Goal: Task Accomplishment & Management: Manage account settings

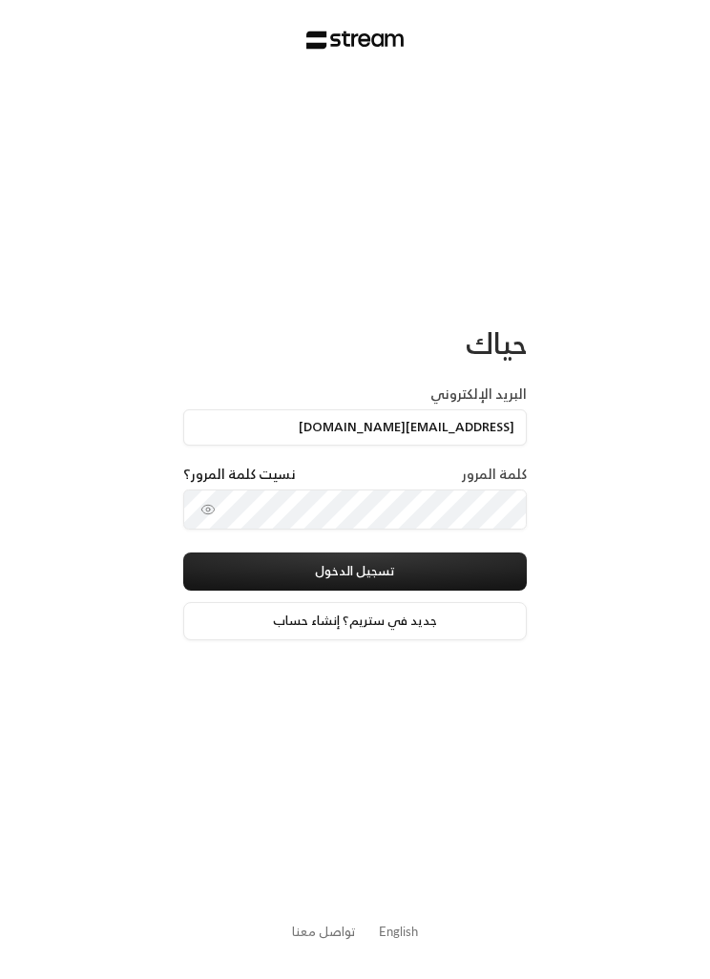
type input "[EMAIL_ADDRESS][DOMAIN_NAME]"
click at [452, 570] on button "تسجيل الدخول" at bounding box center [355, 572] width 344 height 38
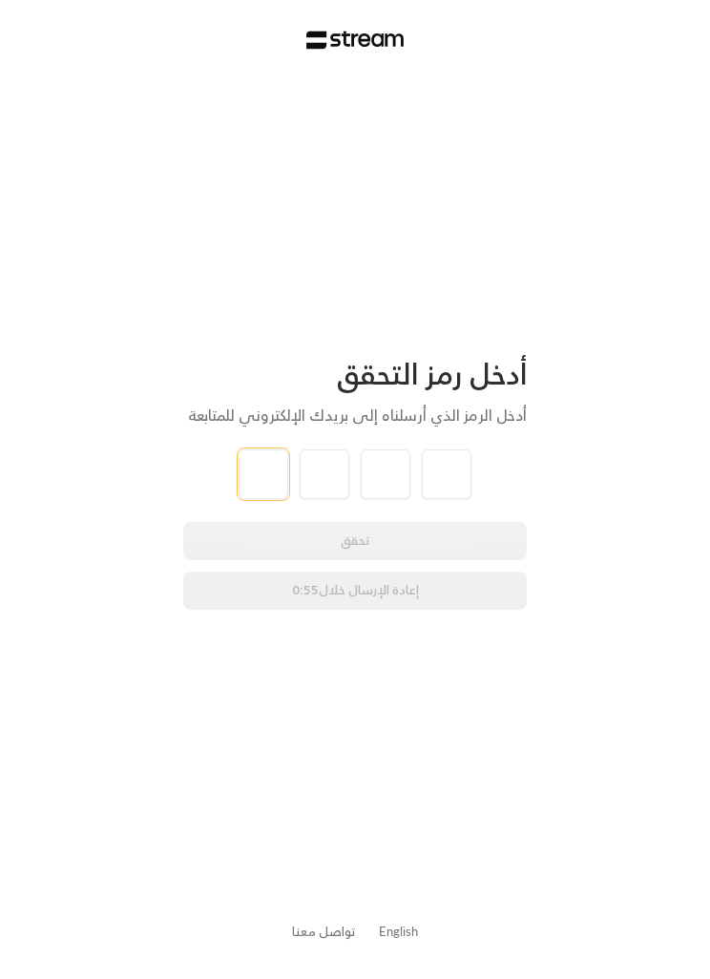
click at [275, 464] on input "tel" at bounding box center [264, 474] width 50 height 50
type input "3"
type input "4"
type input "2"
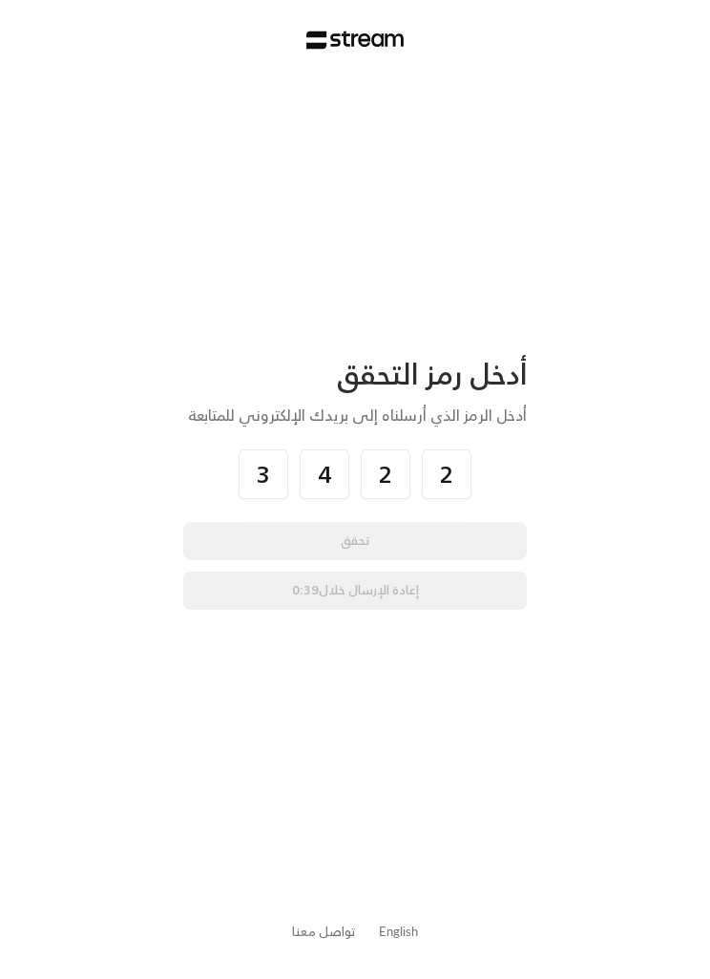
click at [625, 458] on div "أدخل رمز التحقق أدخل الرمز الذي أرسلناه إلى بريدك الإلكتروني للمتابعة 3 4 2 2 ت…" at bounding box center [355, 489] width 710 height 979
click at [529, 515] on div "أدخل رمز التحقق أدخل الرمز الذي أرسلناه إلى بريدك الإلكتروني للمتابعة 3 4 2 2 ت…" at bounding box center [355, 489] width 710 height 979
click at [528, 514] on div "أدخل رمز التحقق أدخل الرمز الذي أرسلناه إلى بريدك الإلكتروني للمتابعة 3 4 2 2 ت…" at bounding box center [355, 489] width 710 height 979
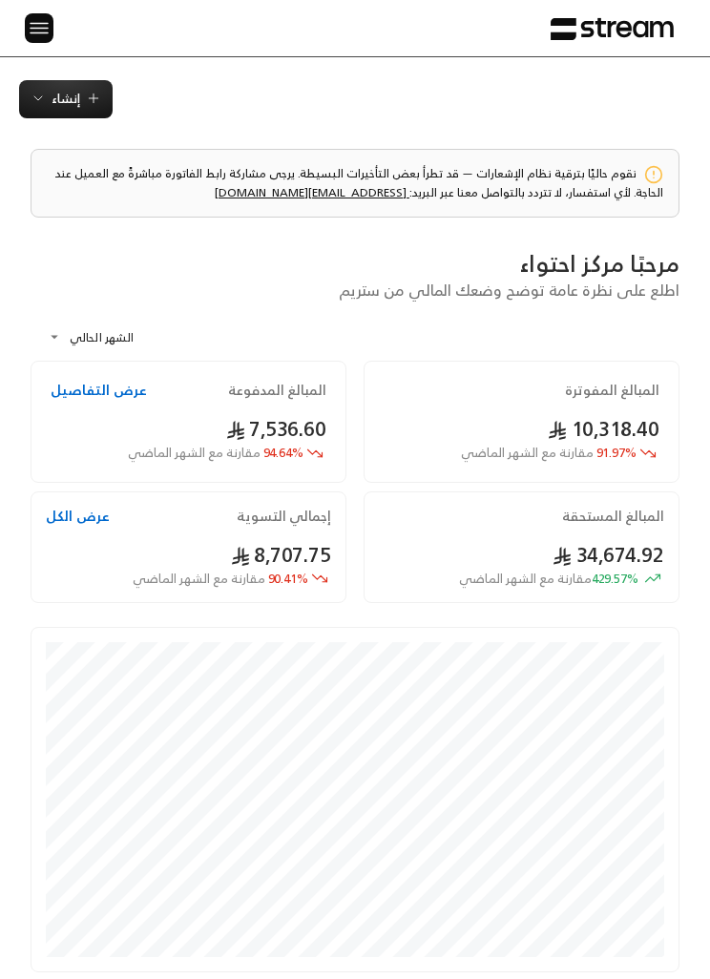
click at [41, 35] on img at bounding box center [39, 28] width 23 height 24
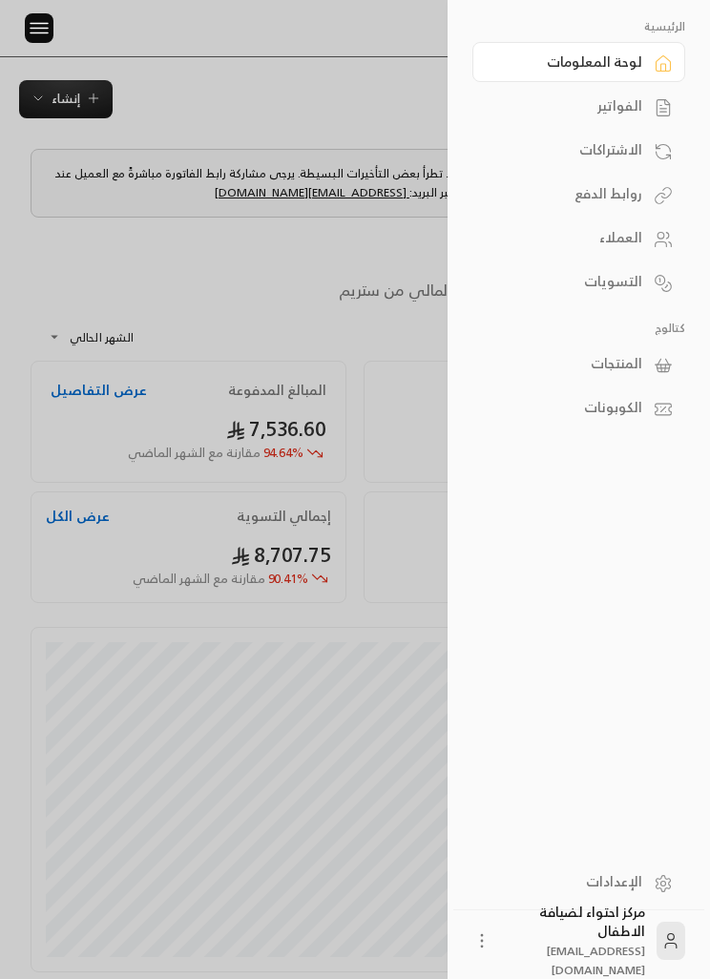
click at [644, 109] on link "الفواتير" at bounding box center [578, 106] width 213 height 40
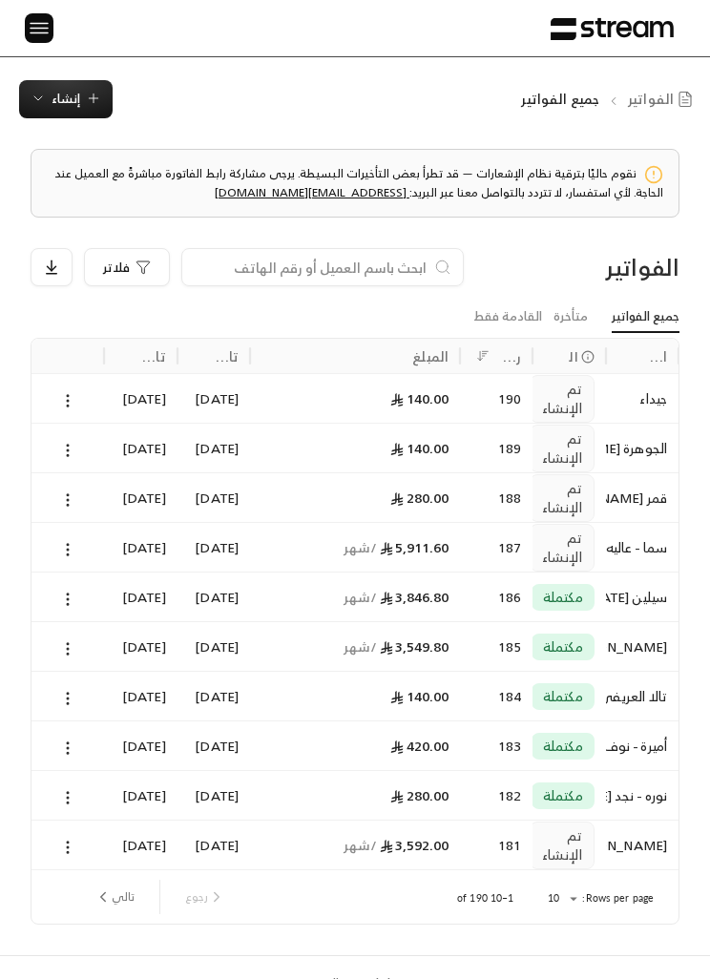
click at [61, 91] on span "إنشاء" at bounding box center [66, 99] width 29 height 22
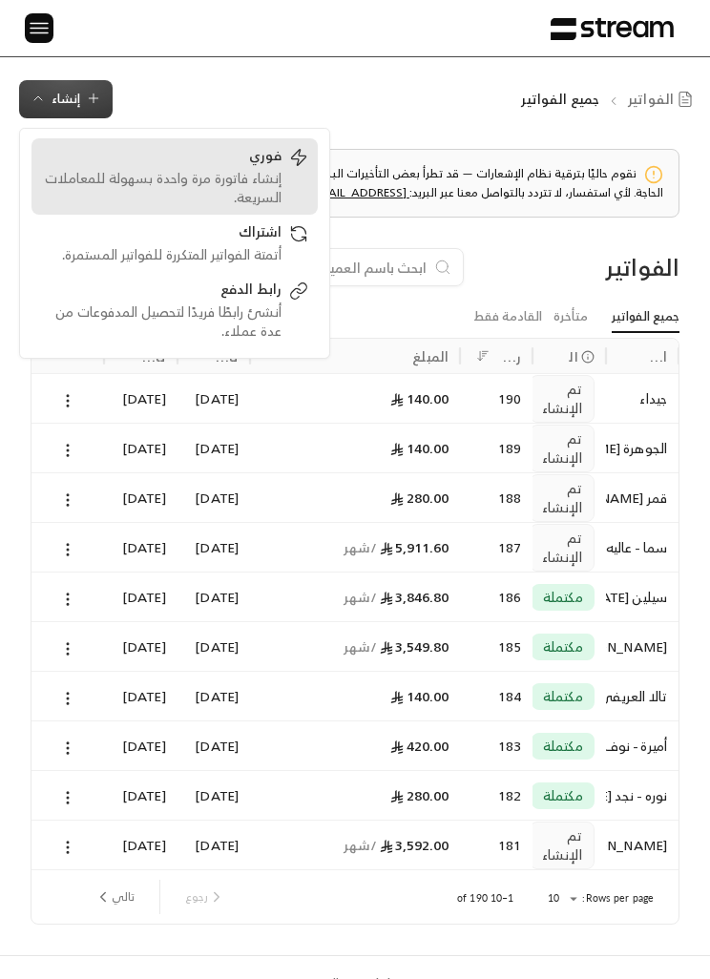
click at [152, 174] on div "إنشاء فاتورة مرة واحدة بسهولة للمعاملات السريعة." at bounding box center [161, 188] width 240 height 38
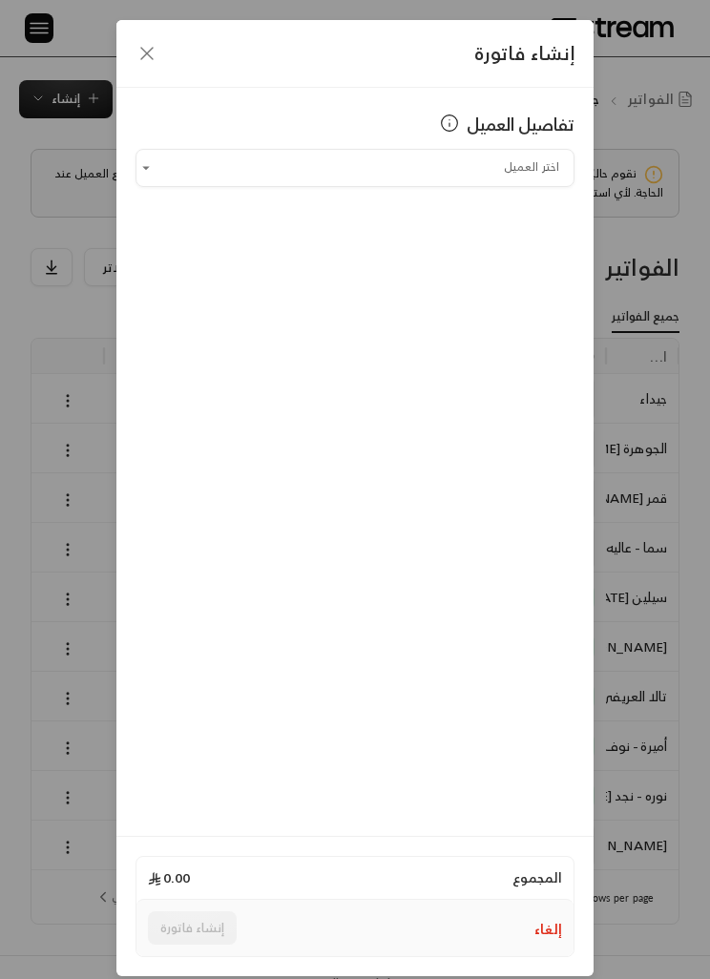
click at [284, 175] on input "اختر العميل" at bounding box center [355, 167] width 439 height 31
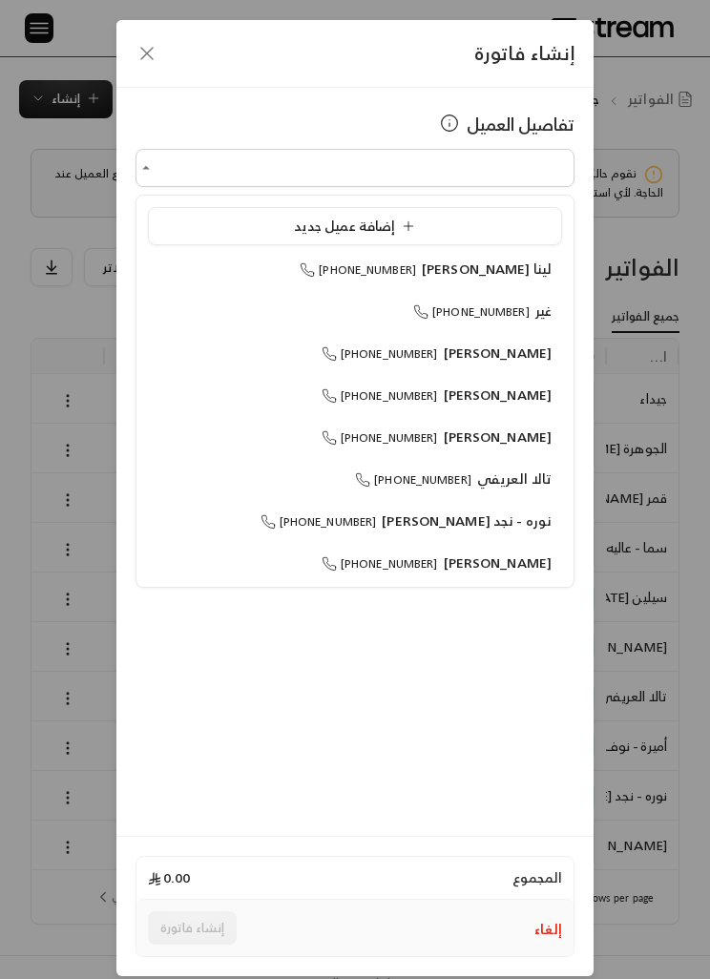
type input "*"
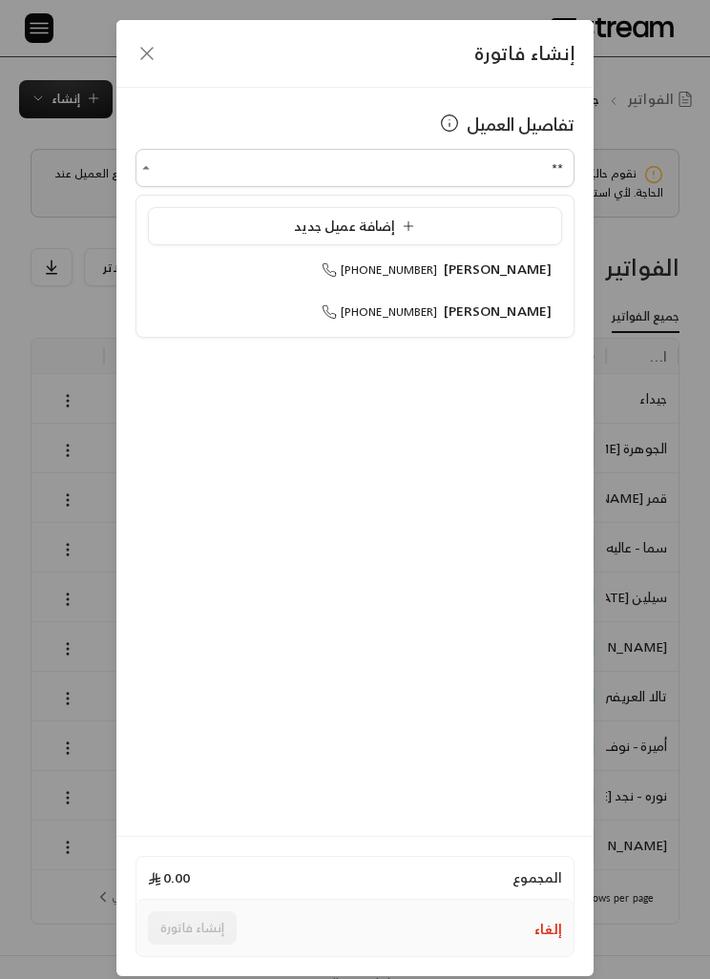
click at [312, 283] on li "[PERSON_NAME] [PHONE_NUMBER]" at bounding box center [355, 269] width 414 height 36
type input "**********"
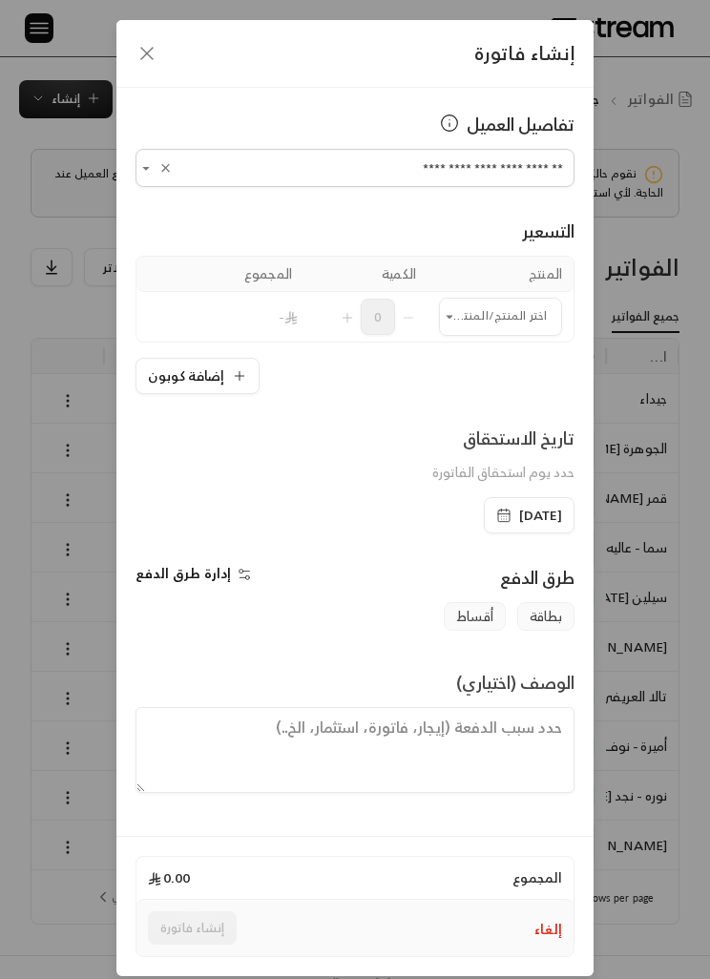
click at [470, 330] on input "اختر العميل" at bounding box center [500, 316] width 123 height 31
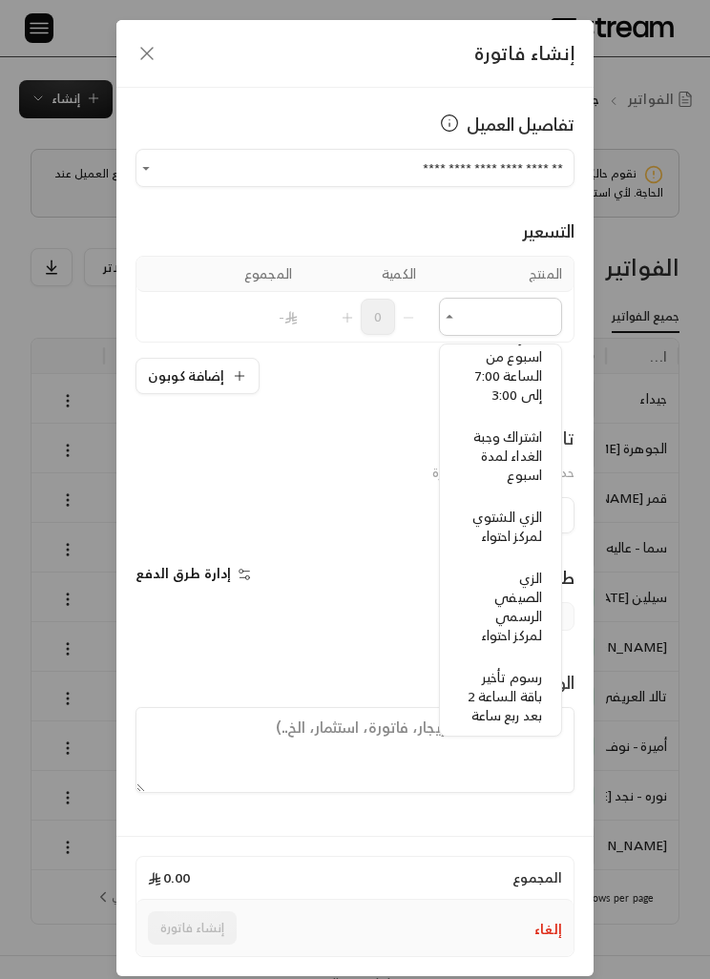
scroll to position [546, -3]
click at [501, 520] on span "الزي الشتوي لمركز احتواء" at bounding box center [507, 524] width 70 height 43
type input "**********"
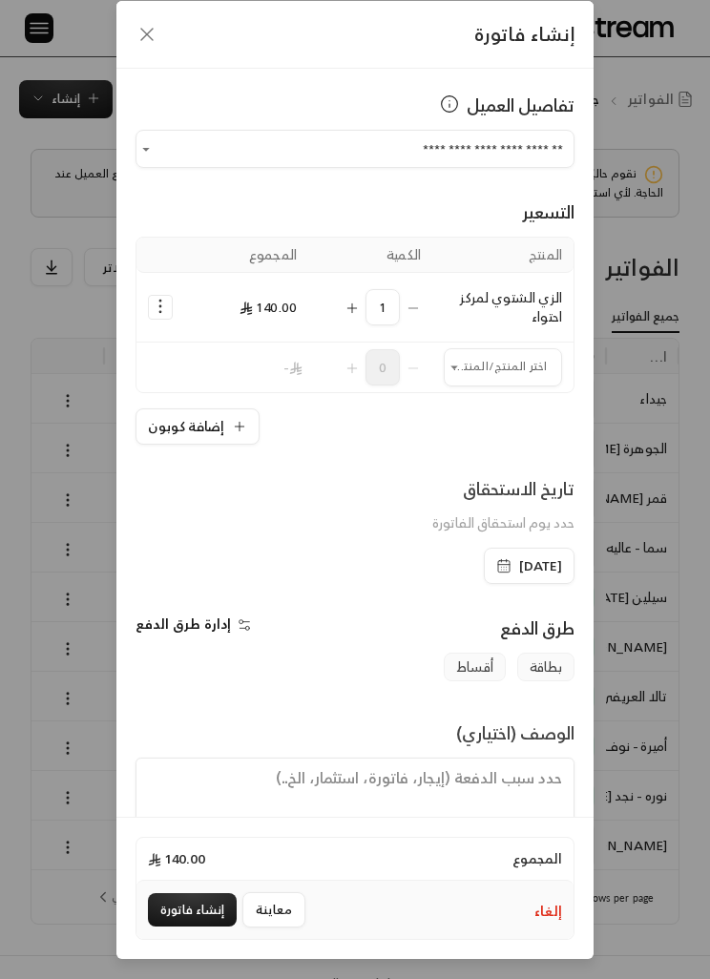
scroll to position [75, 0]
click at [178, 918] on button "إنشاء فاتورة" at bounding box center [192, 909] width 89 height 33
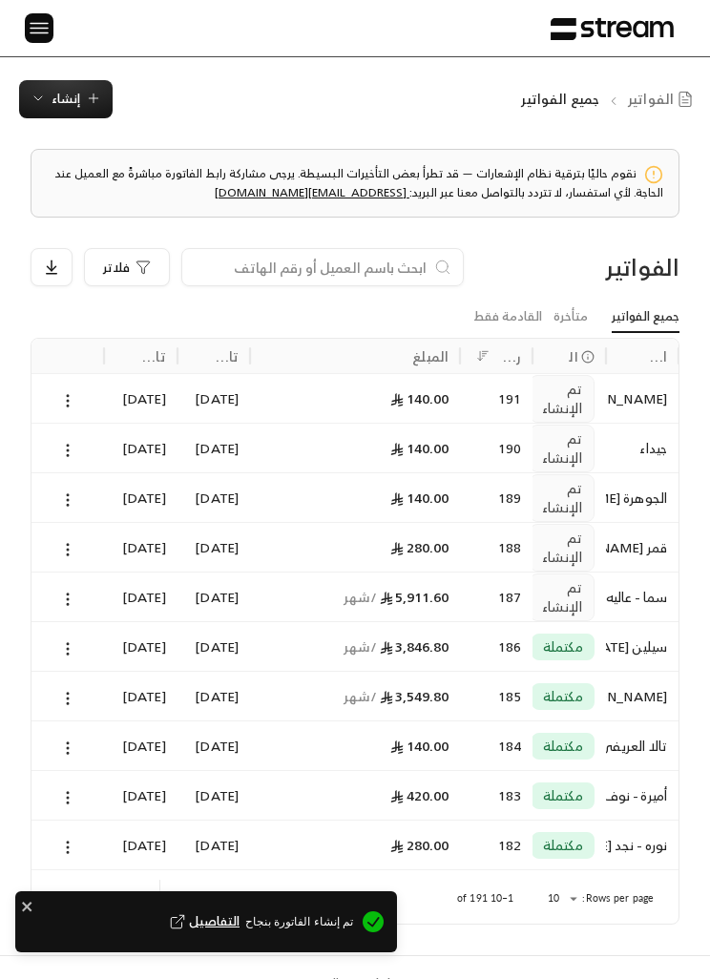
click at [67, 404] on icon at bounding box center [67, 400] width 17 height 17
click at [87, 453] on li "عرض" at bounding box center [88, 448] width 46 height 32
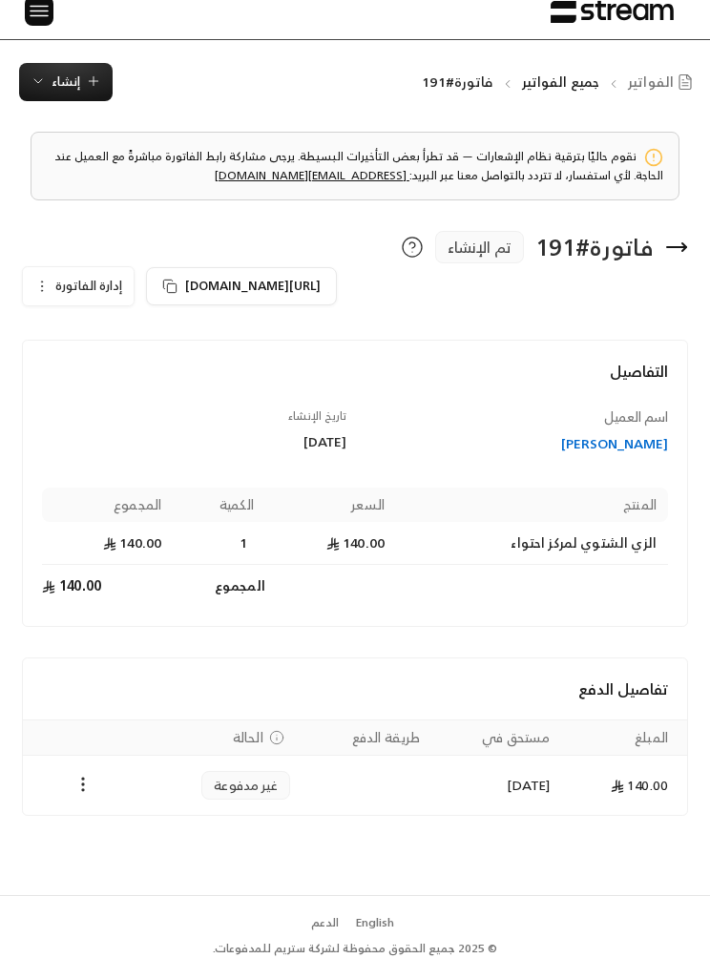
scroll to position [4, 0]
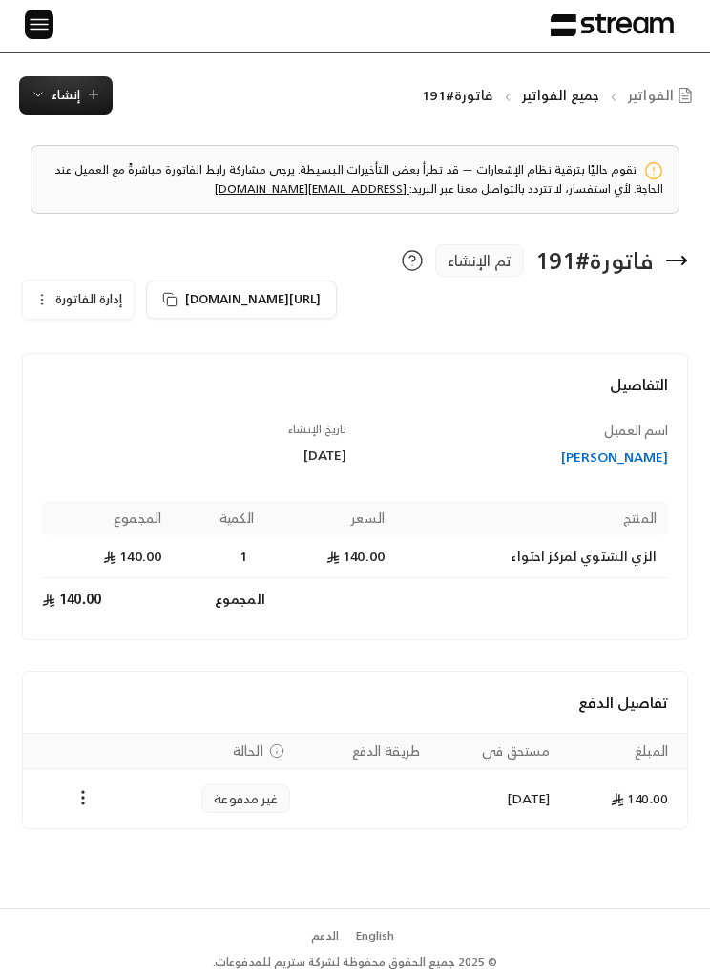
click at [75, 791] on icon "Payments" at bounding box center [82, 797] width 19 height 19
click at [127, 847] on li "تغيير الحالة الى مدفوعة" at bounding box center [150, 846] width 138 height 32
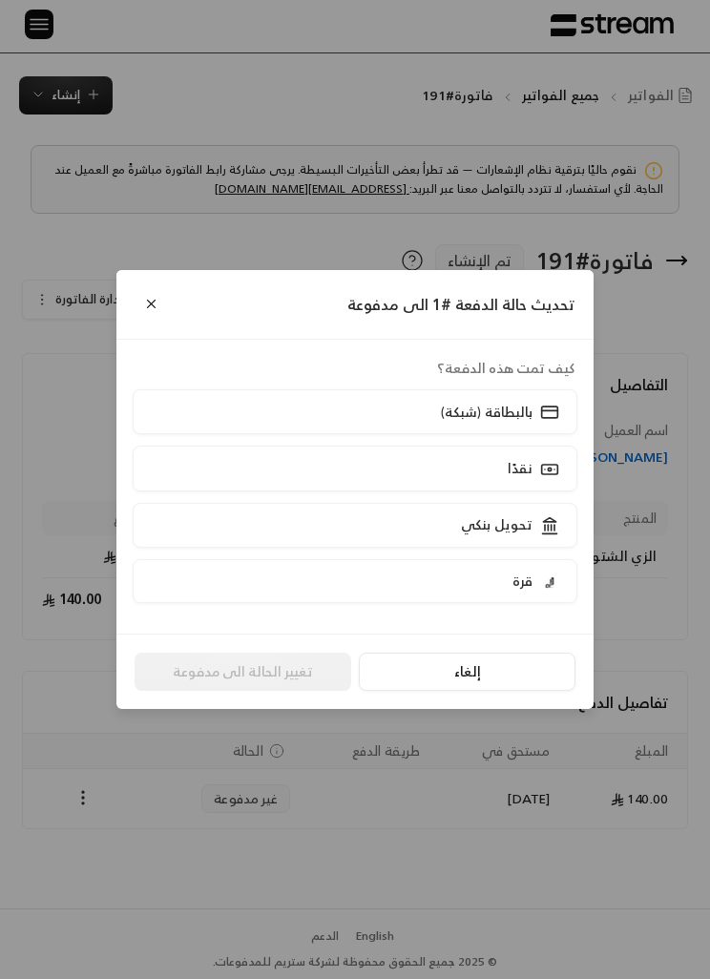
click at [237, 434] on label "بالبطاقة (شبكة)" at bounding box center [355, 411] width 445 height 45
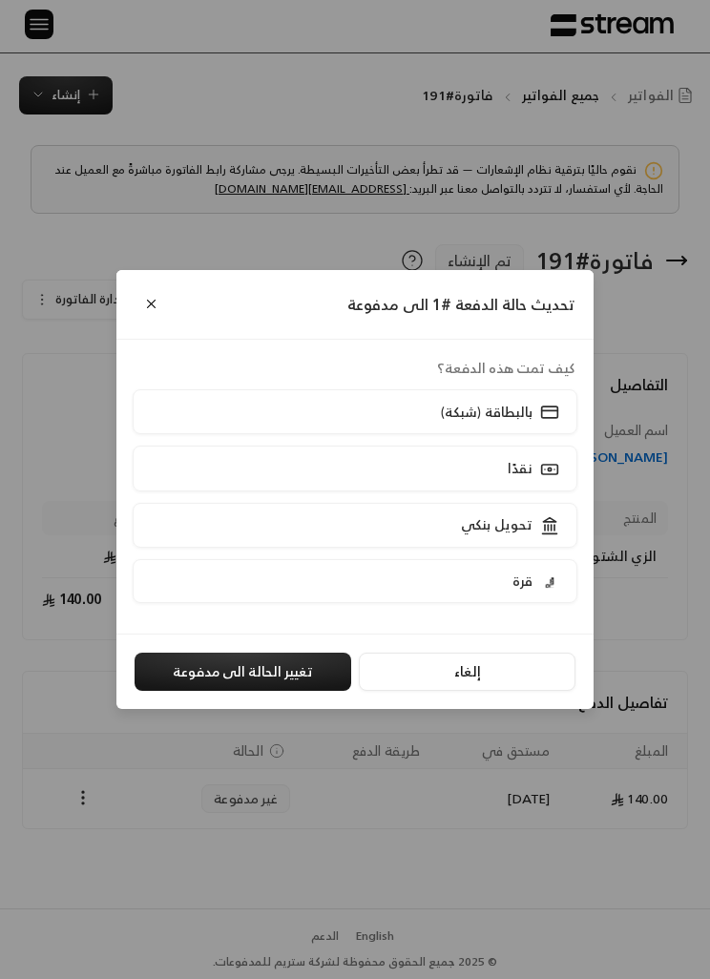
click at [234, 548] on label "تحويل بنكي" at bounding box center [355, 525] width 445 height 45
click at [228, 691] on button "تغيير الحالة الى مدفوعة" at bounding box center [243, 672] width 217 height 38
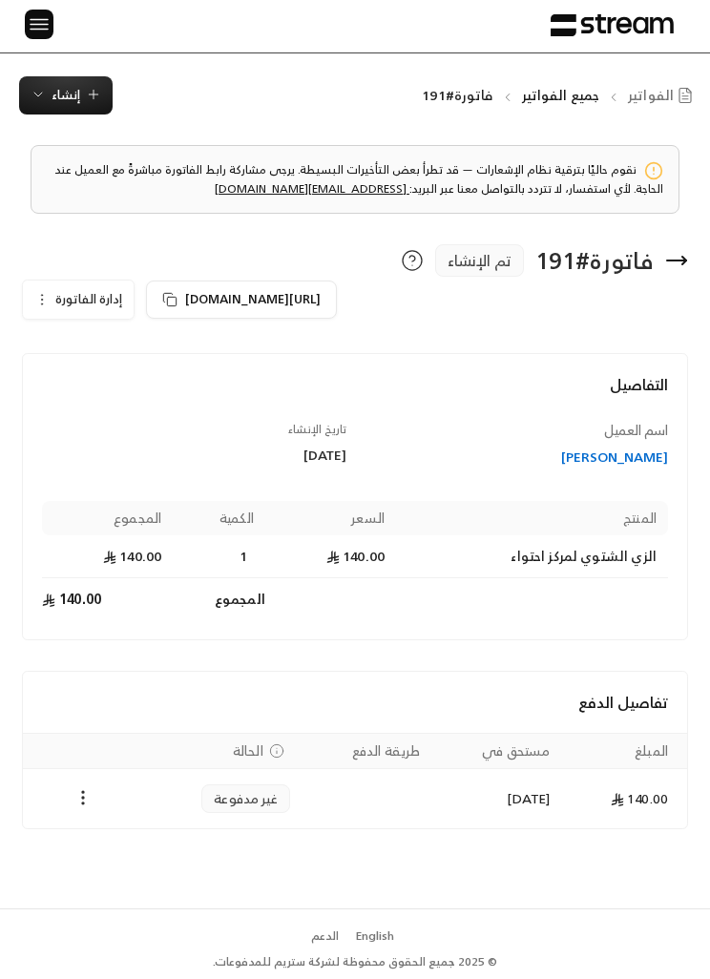
scroll to position [0, 0]
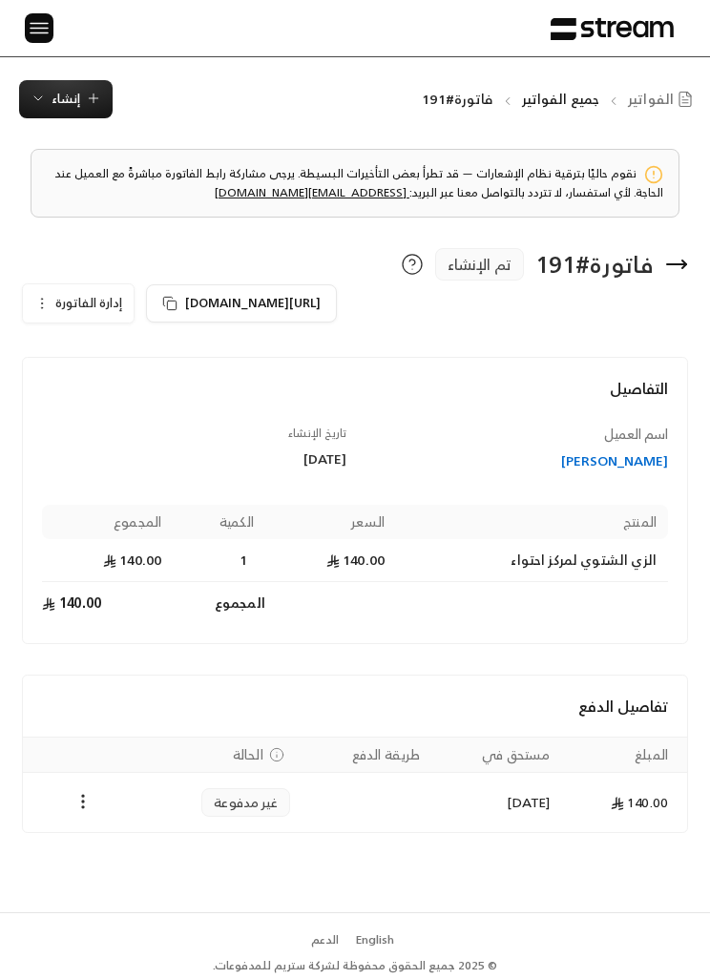
click at [689, 256] on div "فاتورة # 191 تم الإنشاء" at bounding box center [354, 264] width 683 height 32
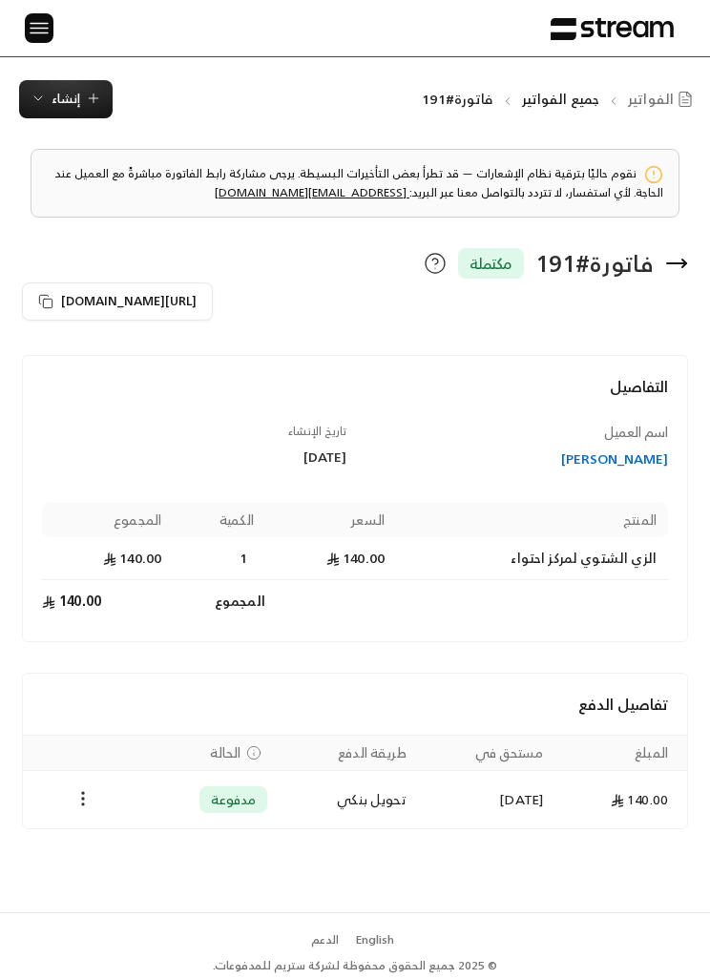
click at [671, 269] on icon at bounding box center [676, 263] width 23 height 23
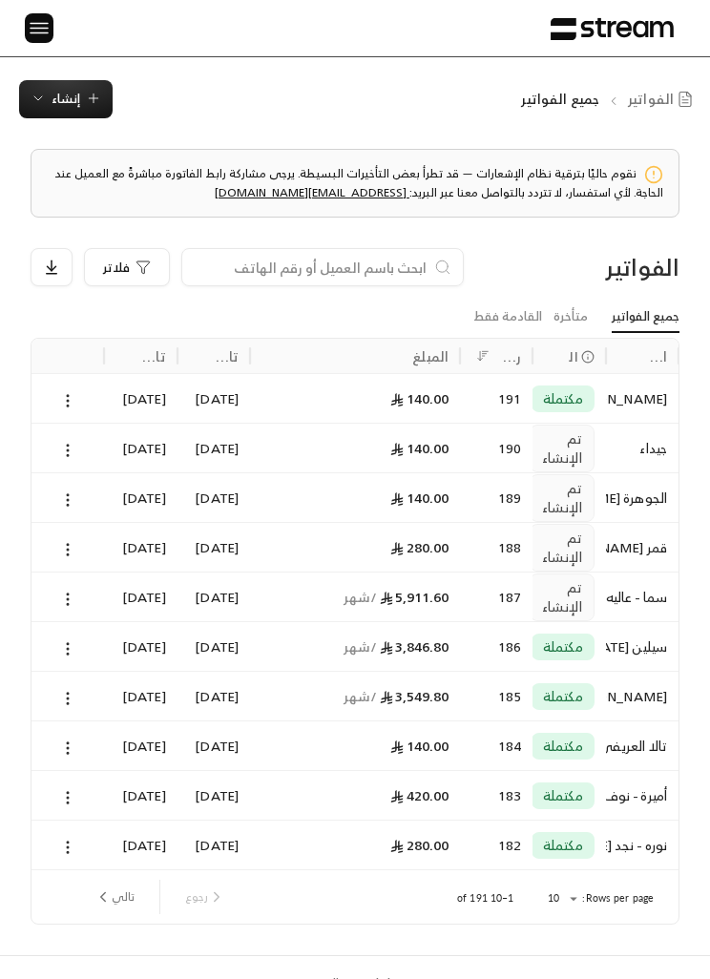
click at [60, 101] on span "إنشاء" at bounding box center [66, 99] width 29 height 22
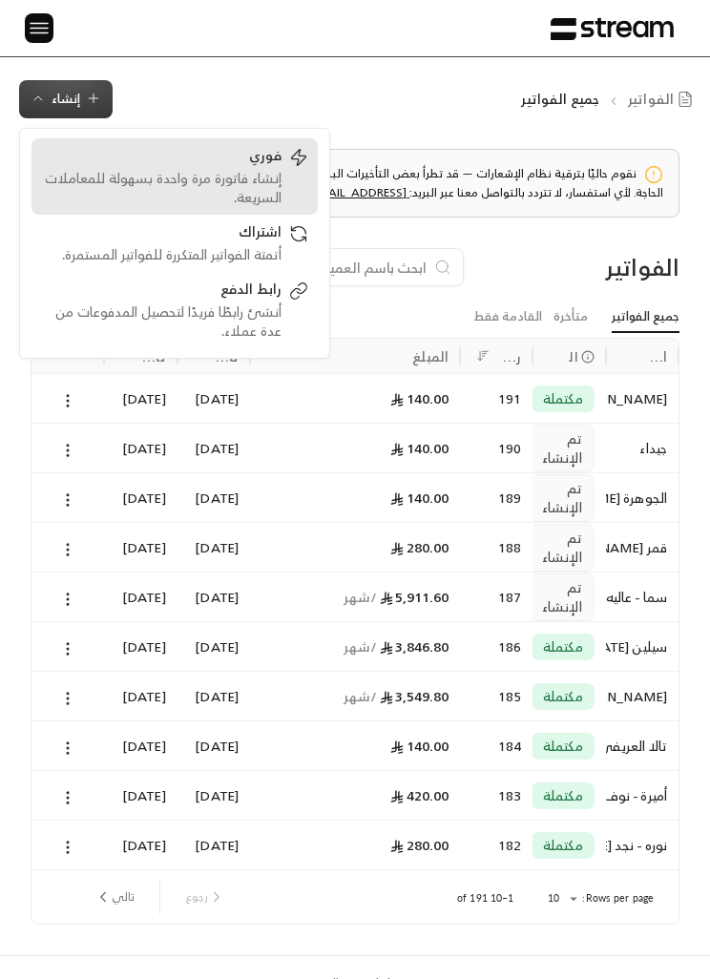
click at [135, 196] on div "إنشاء فاتورة مرة واحدة بسهولة للمعاملات السريعة." at bounding box center [161, 188] width 240 height 38
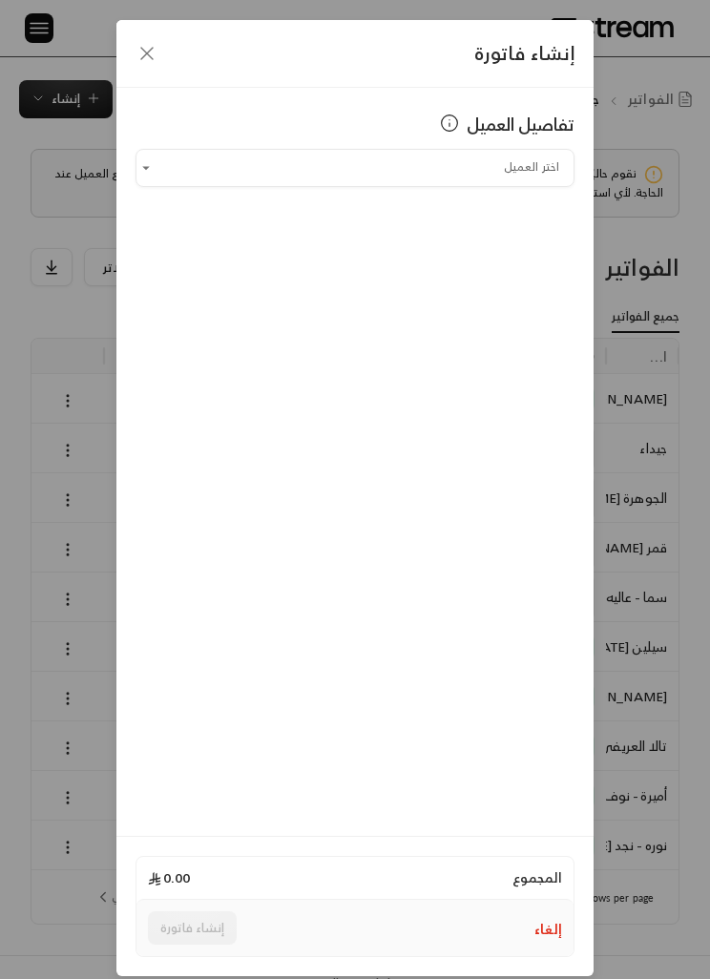
click at [225, 174] on input "اختر العميل" at bounding box center [355, 167] width 439 height 31
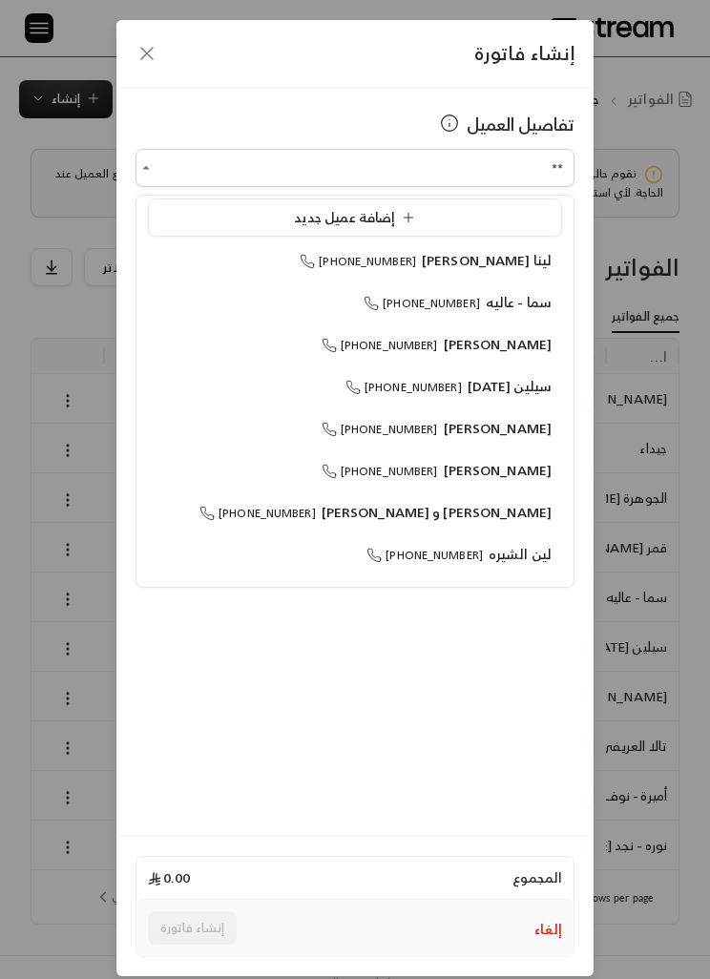
scroll to position [10, 0]
click at [366, 596] on div "لينا [PERSON_NAME] [PHONE_NUMBER]" at bounding box center [354, 595] width 393 height 19
type input "**********"
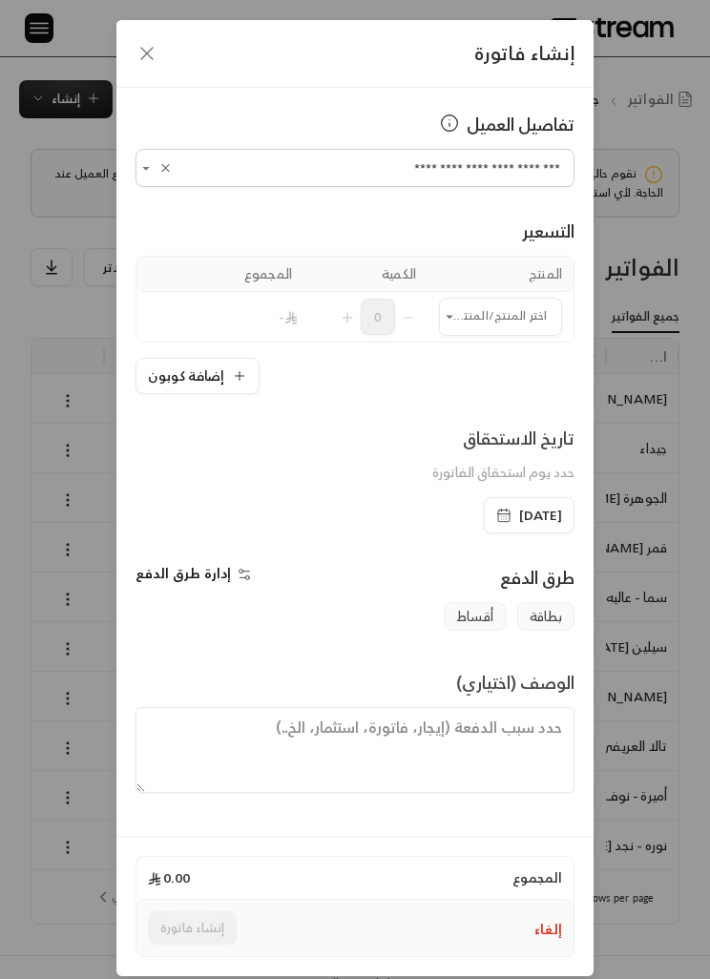
click at [491, 319] on input "اختر العميل" at bounding box center [500, 316] width 123 height 31
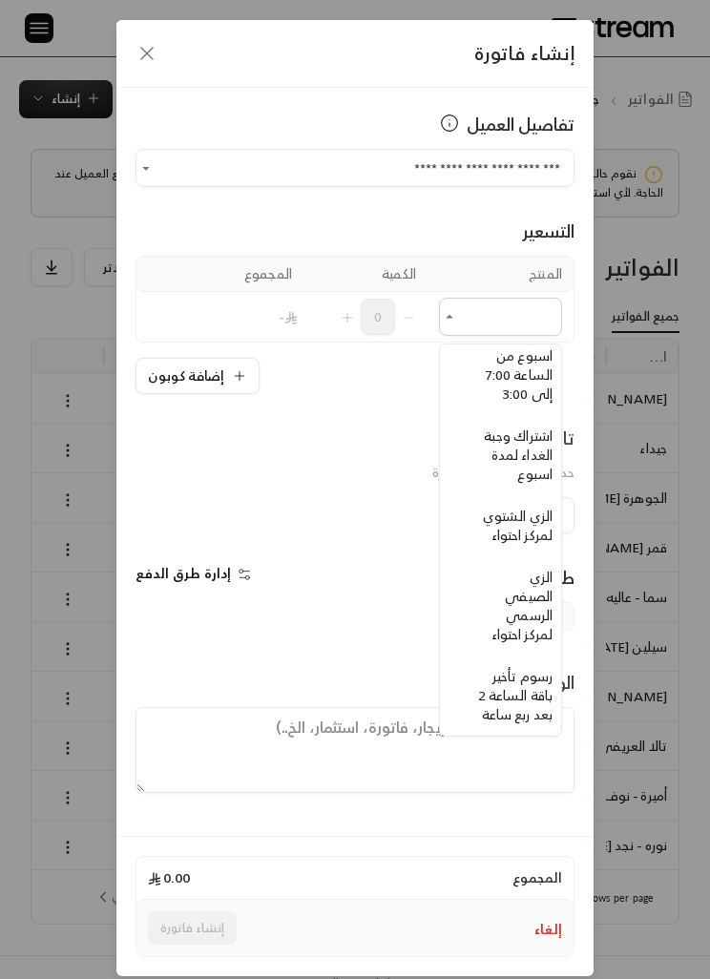
scroll to position [565, -16]
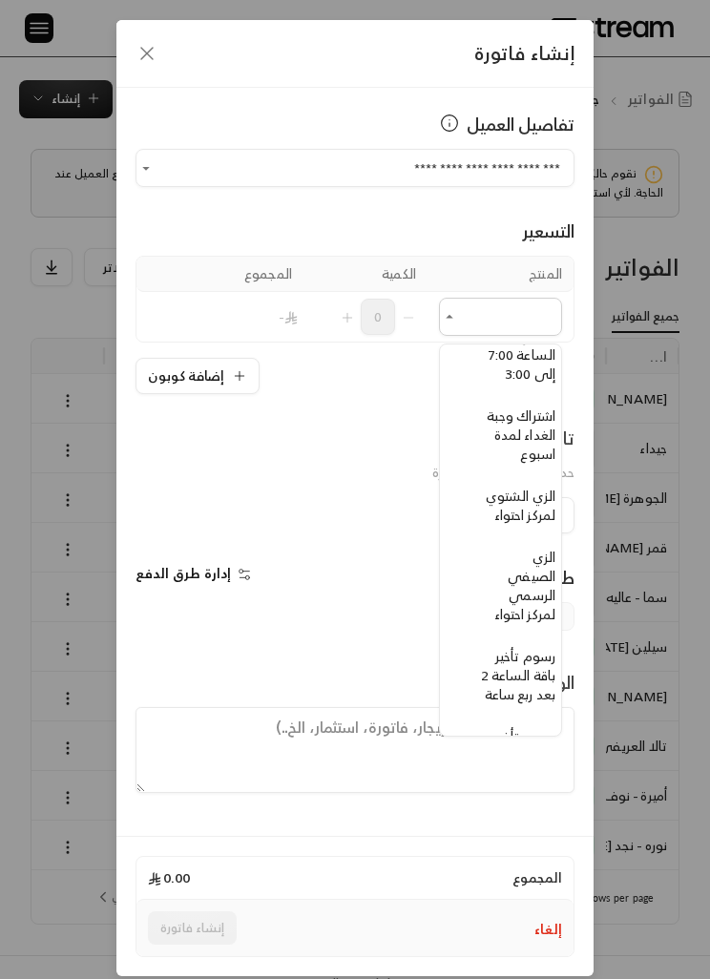
click at [536, 501] on span "الزي الشتوي لمركز احتواء" at bounding box center [521, 505] width 70 height 43
type input "**********"
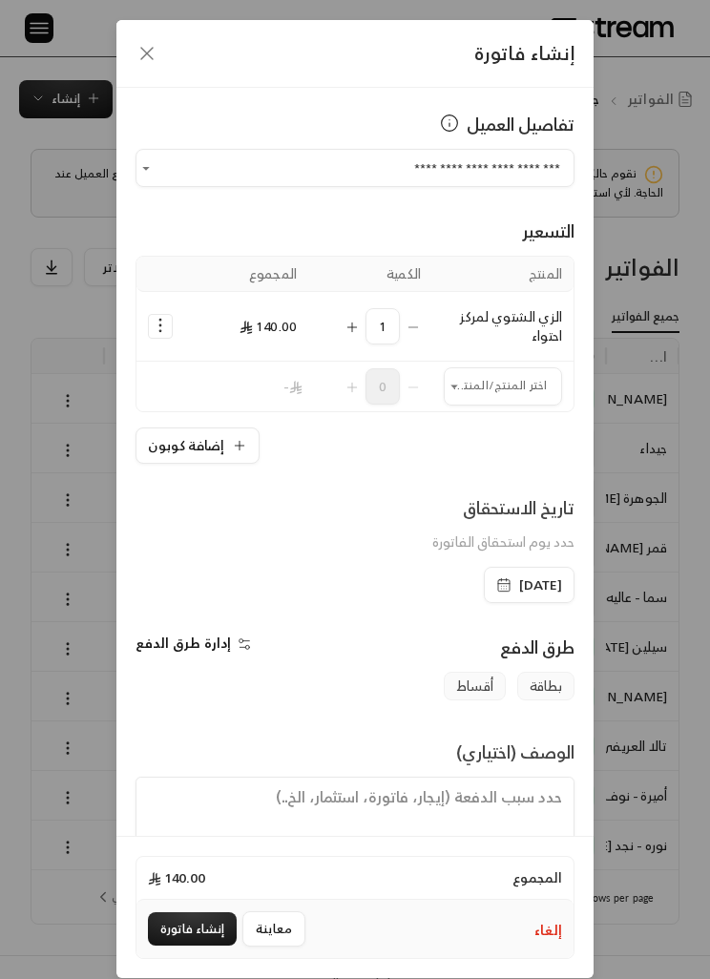
click at [358, 326] on icon "Selected Products" at bounding box center [352, 327] width 15 height 15
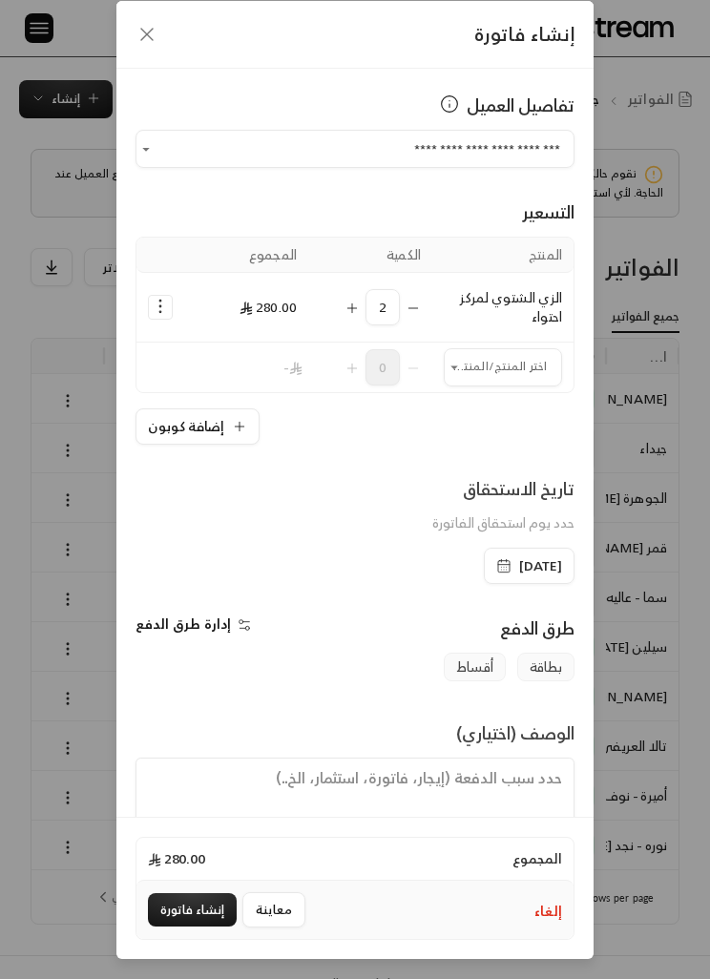
click at [200, 905] on button "إنشاء فاتورة" at bounding box center [192, 909] width 89 height 33
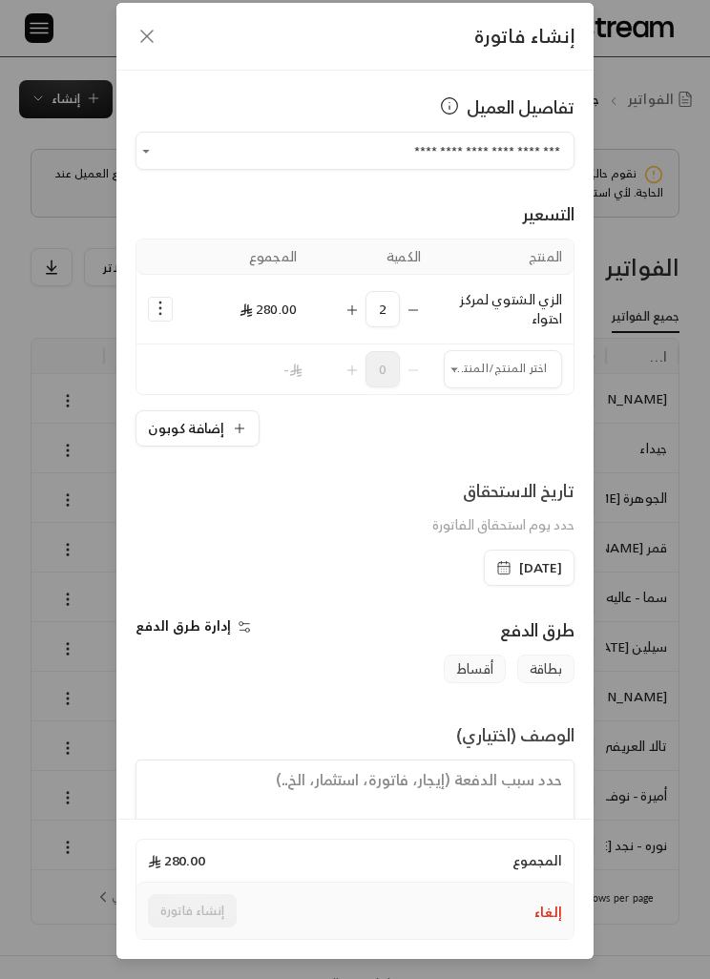
scroll to position [78, 0]
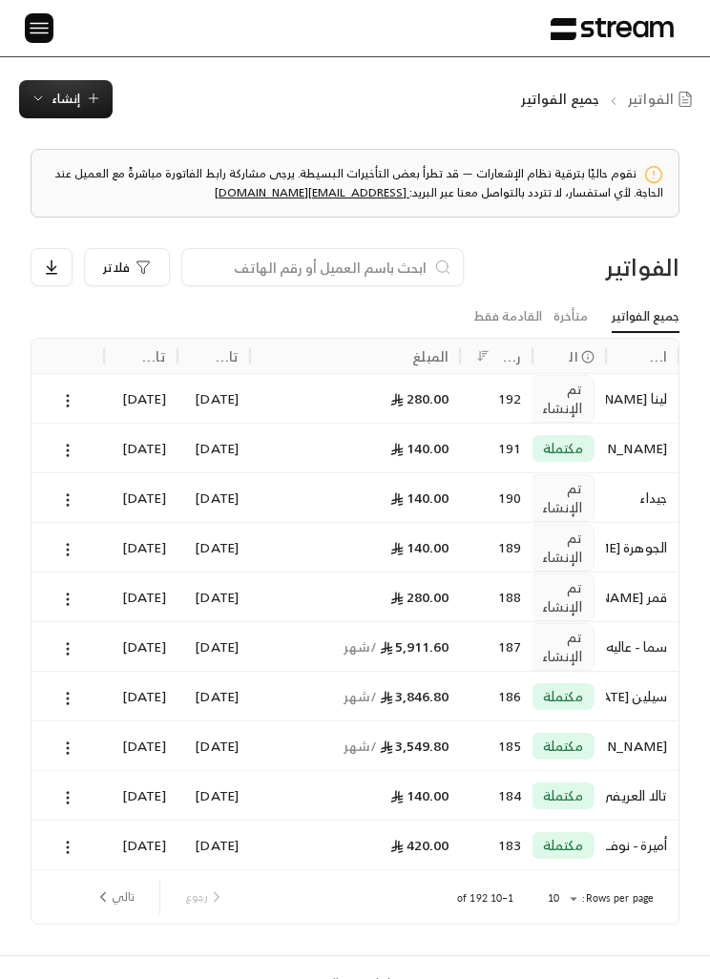
click at [57, 403] on button at bounding box center [67, 400] width 21 height 22
click at [74, 443] on li "عرض" at bounding box center [88, 448] width 46 height 32
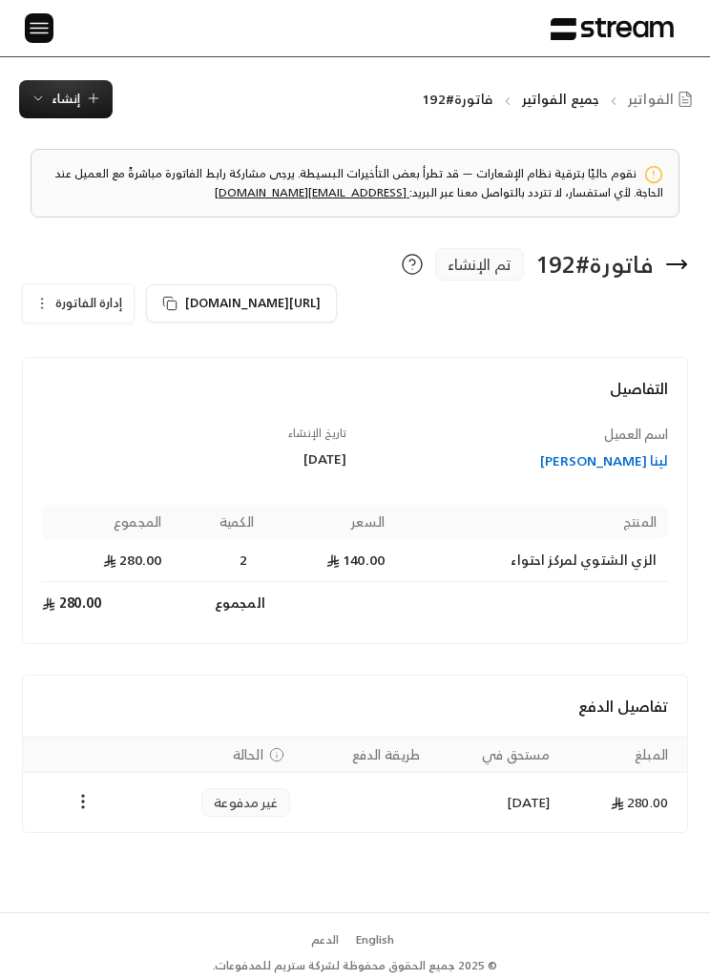
click at [66, 803] on div "Payments" at bounding box center [82, 802] width 96 height 23
click at [87, 804] on icon "Payments" at bounding box center [82, 801] width 19 height 19
click at [108, 842] on li "تغيير الحالة الى مدفوعة" at bounding box center [150, 850] width 138 height 32
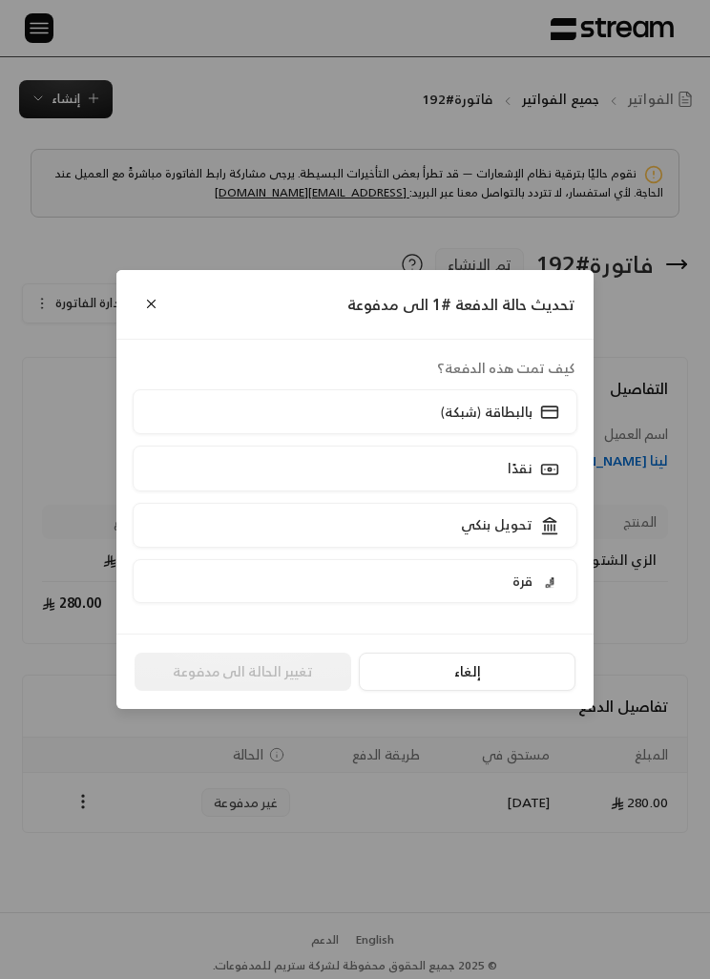
click at [268, 531] on label "تحويل بنكي" at bounding box center [355, 525] width 445 height 45
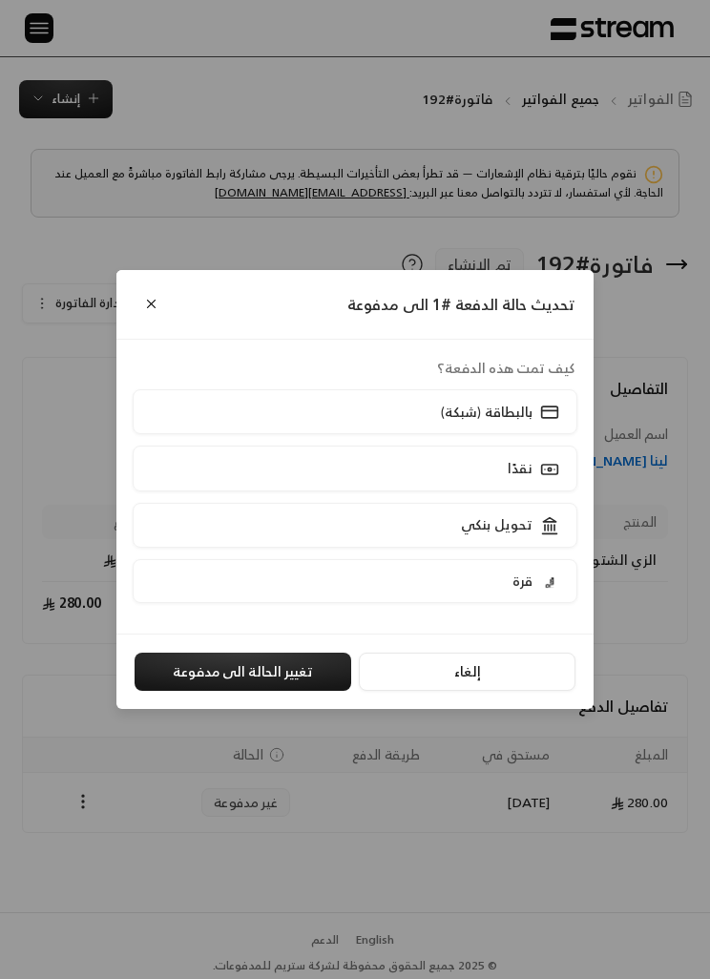
click at [200, 676] on button "تغيير الحالة الى مدفوعة" at bounding box center [243, 672] width 217 height 38
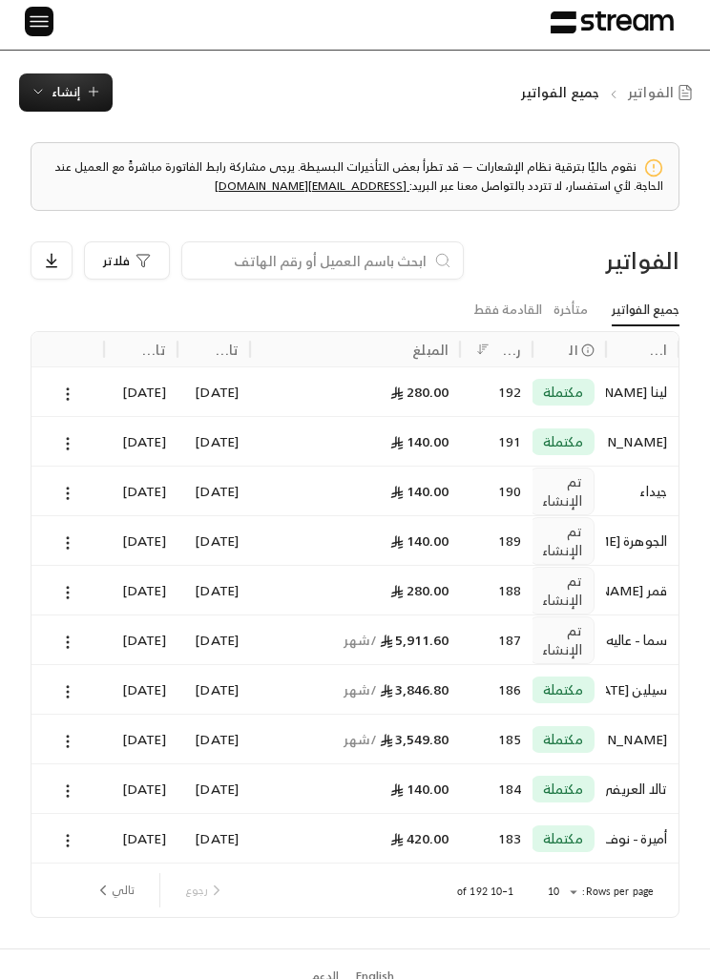
scroll to position [4, 0]
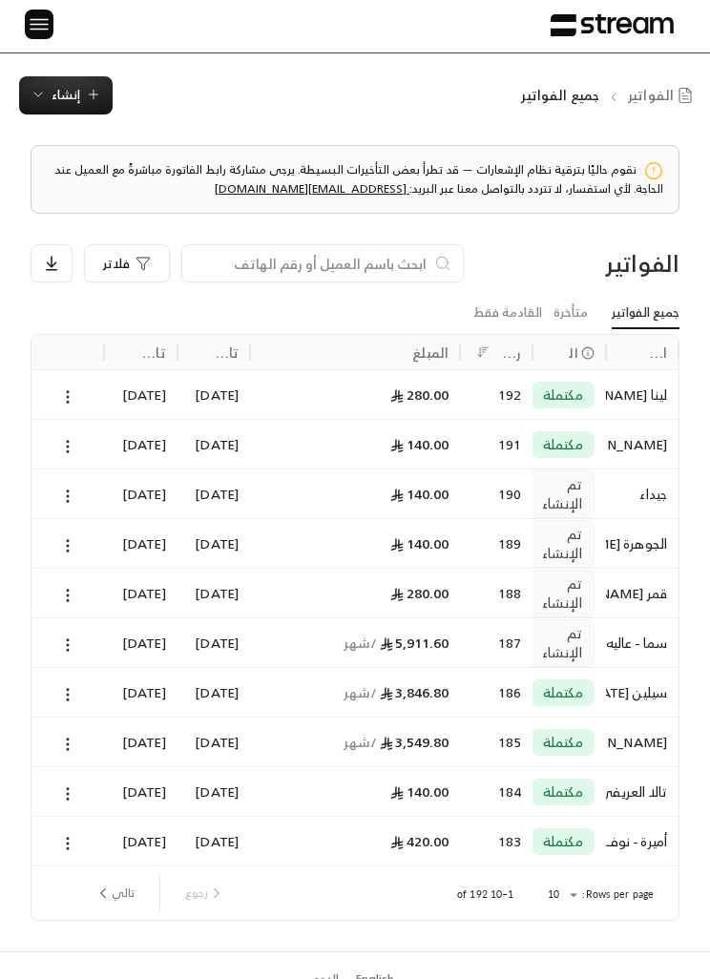
click at [62, 591] on icon at bounding box center [67, 595] width 17 height 17
click at [82, 645] on li "عرض" at bounding box center [88, 643] width 46 height 32
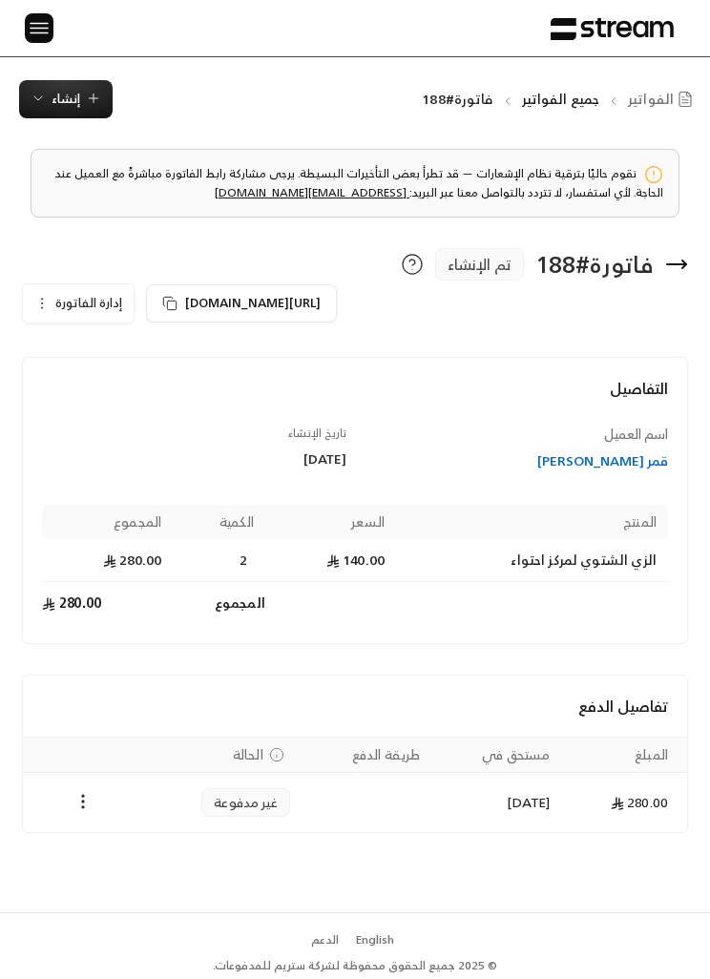
click at [43, 297] on icon "button" at bounding box center [41, 303] width 15 height 15
click at [471, 232] on div "نقوم حاليًا بترقية نظام الإشعارات — قد تطرأ بعض التأخيرات البسيطة. يرجى مشاركة …" at bounding box center [355, 515] width 710 height 794
click at [575, 241] on div "نقوم حاليًا بترقية نظام الإشعارات — قد تطرأ بعض التأخيرات البسيطة. يرجى مشاركة …" at bounding box center [355, 515] width 710 height 794
click at [604, 265] on div "فاتورة # 188" at bounding box center [594, 264] width 118 height 31
click at [661, 273] on div "فاتورة # 188 تم الإنشاء" at bounding box center [354, 264] width 683 height 32
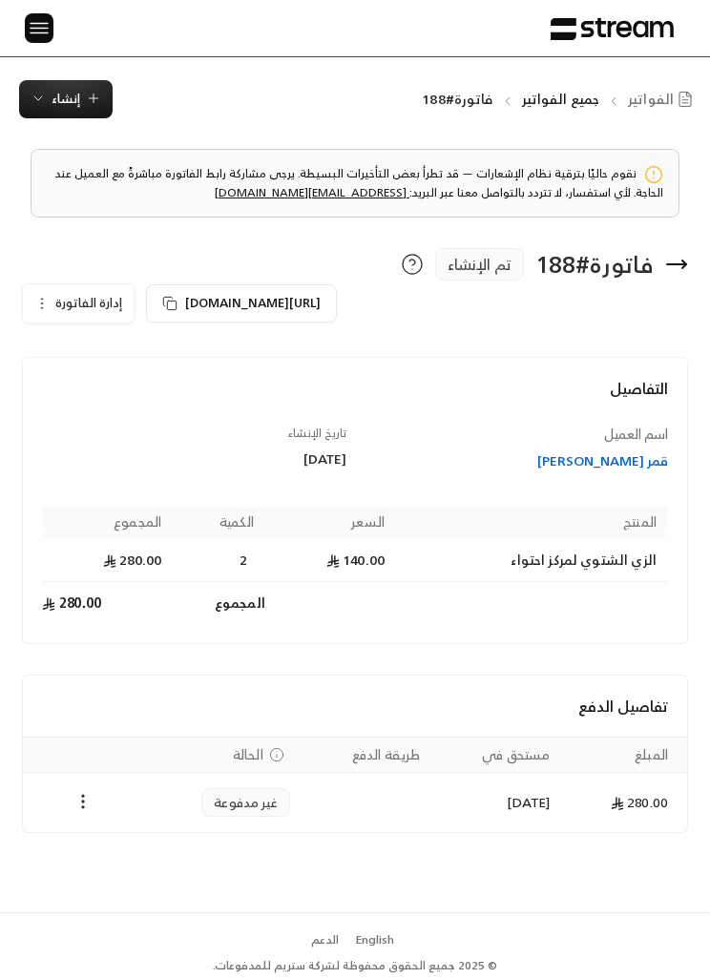
click at [17, 25] on div "الرئيسية لوحة المعلومات الفواتير الاشتراكات روابط الدفع العملاء التسويات كتالوج…" at bounding box center [355, 28] width 710 height 56
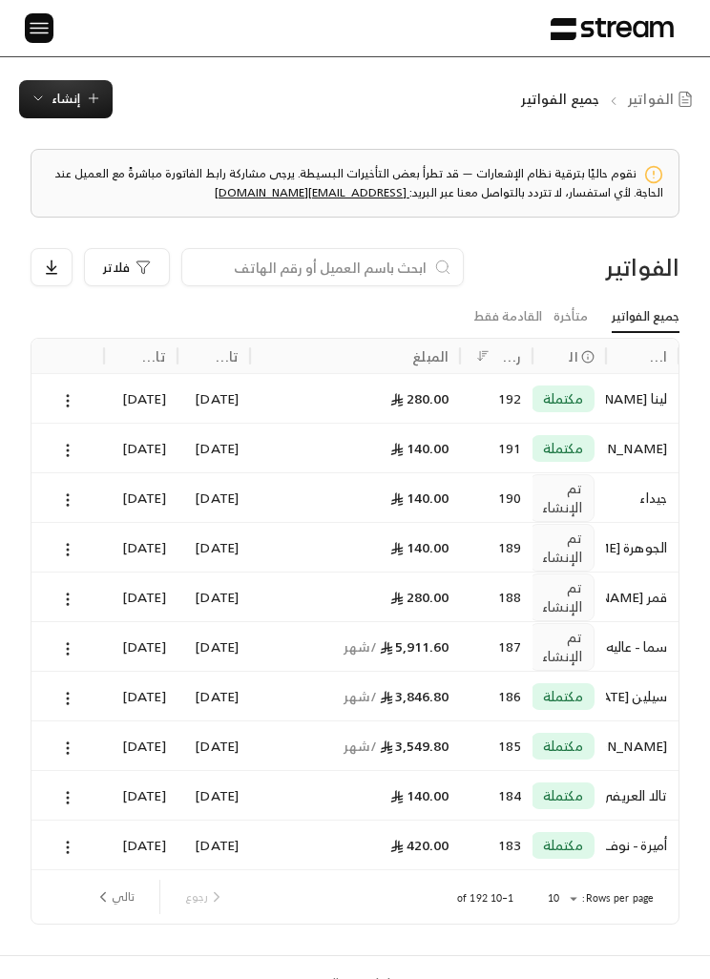
click at [57, 11] on div "الرئيسية لوحة المعلومات الفواتير الاشتراكات روابط الدفع العملاء التسويات كتالوج…" at bounding box center [355, 28] width 710 height 56
click at [57, 10] on div "الرئيسية لوحة المعلومات الفواتير الاشتراكات روابط الدفع العملاء التسويات كتالوج…" at bounding box center [355, 28] width 710 height 56
click at [36, 22] on img at bounding box center [39, 28] width 23 height 24
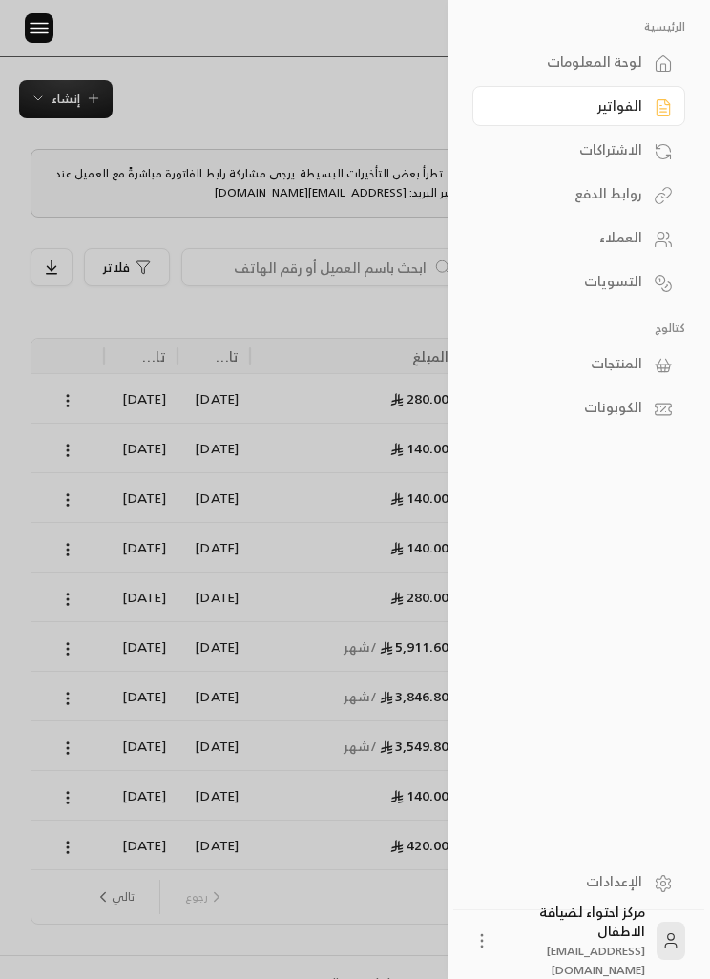
click at [650, 233] on link "العملاء" at bounding box center [578, 238] width 213 height 40
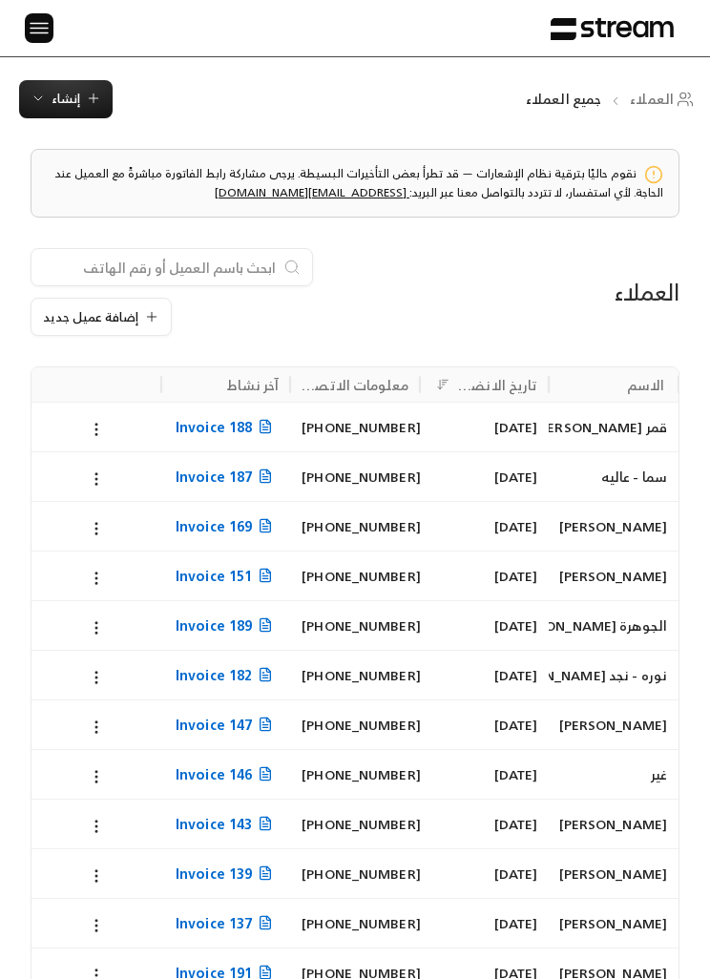
click at [236, 273] on input at bounding box center [159, 267] width 233 height 21
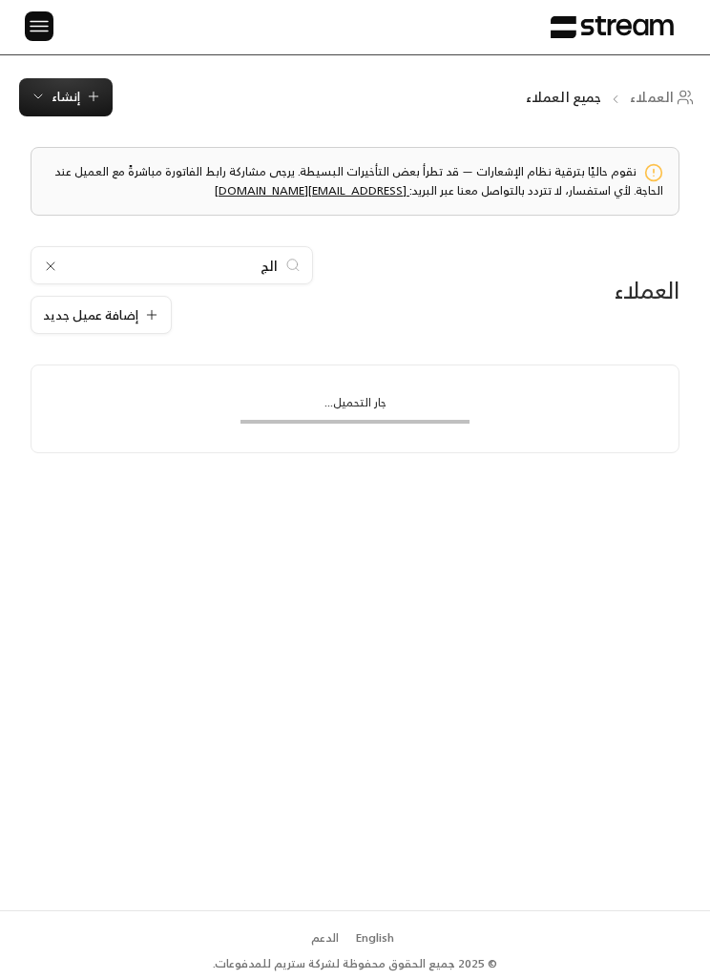
type input "الجو"
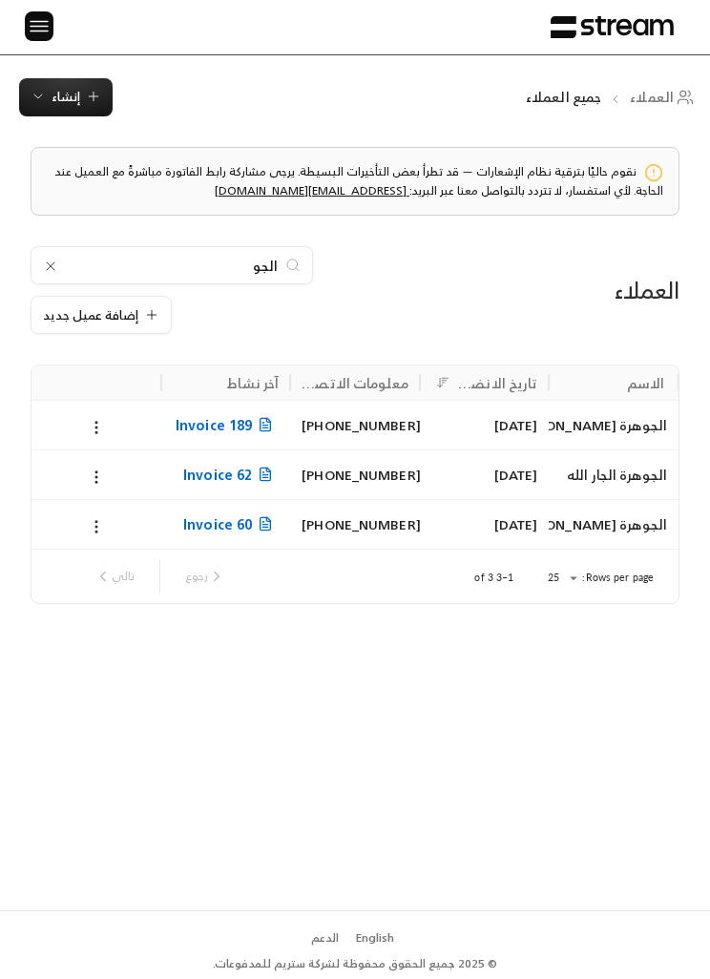
click at [638, 428] on div "الجوهرة [PERSON_NAME]" at bounding box center [613, 425] width 107 height 49
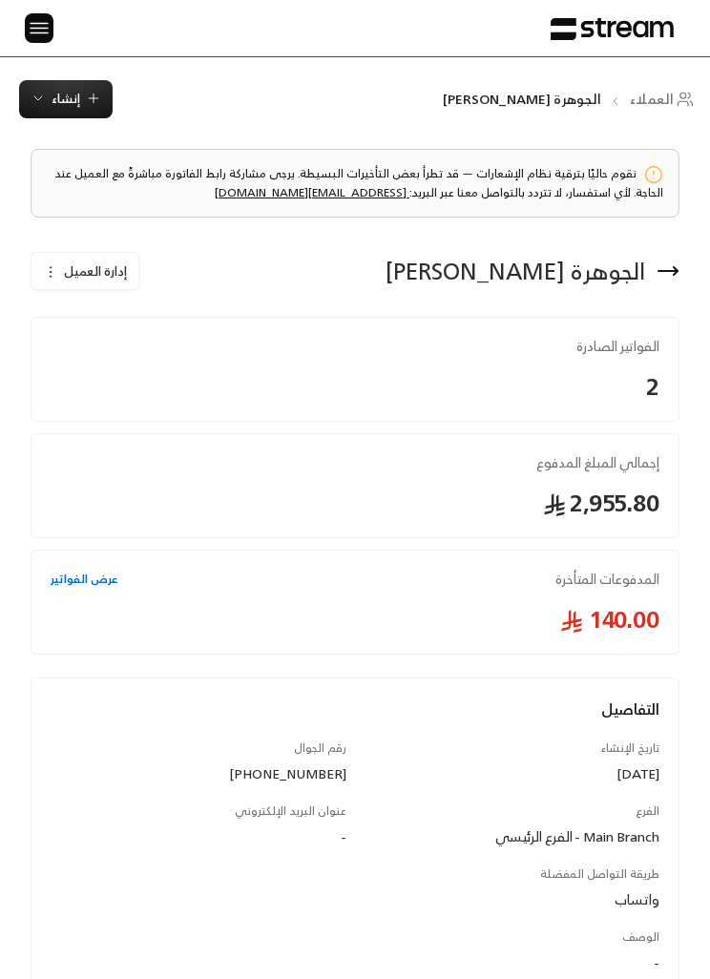
scroll to position [0, -1]
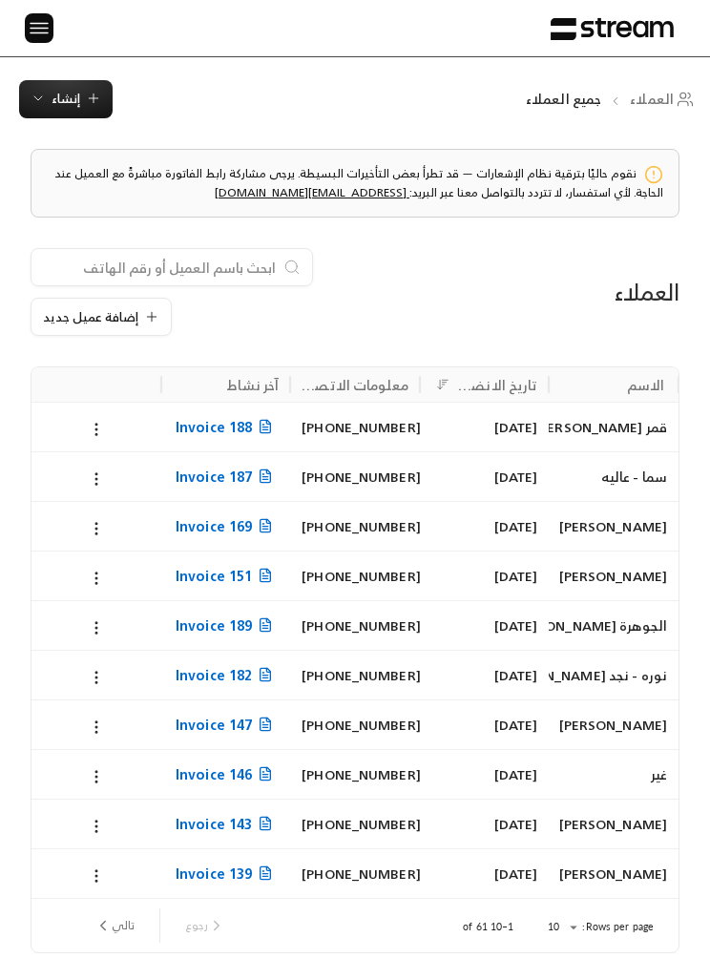
click at [41, 32] on img at bounding box center [39, 28] width 23 height 24
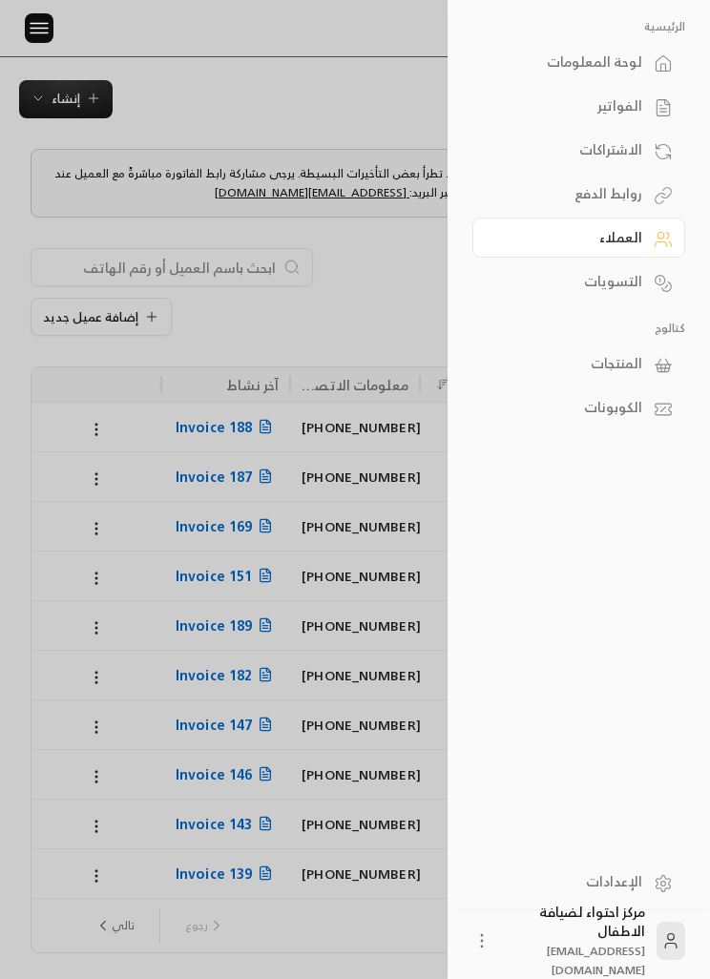
click at [563, 110] on div "الفواتير" at bounding box center [569, 105] width 146 height 19
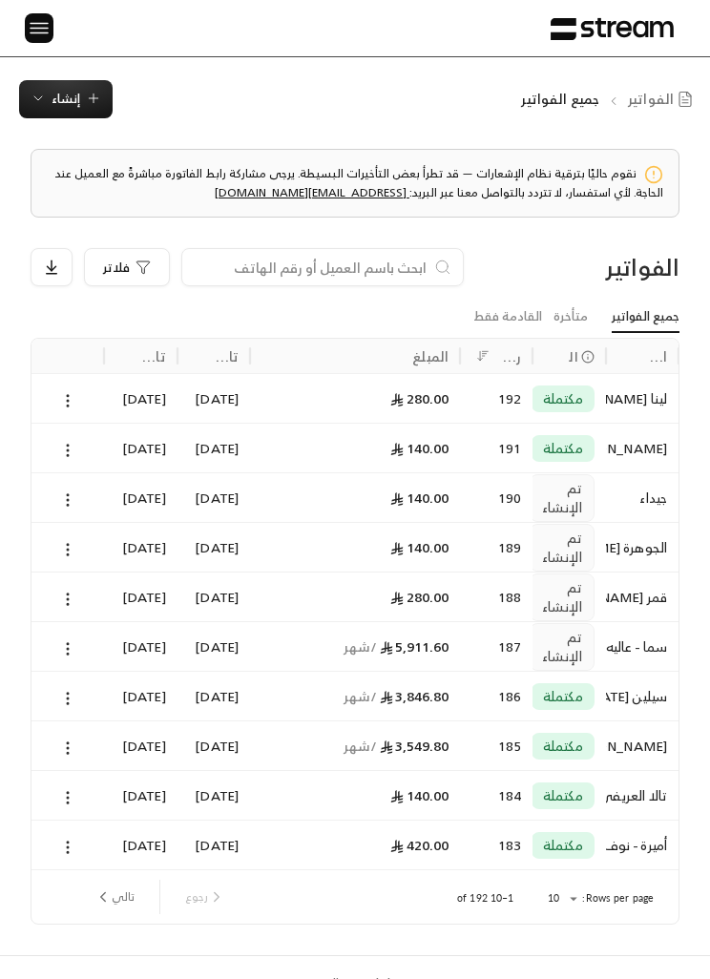
scroll to position [4, 0]
